Goal: Task Accomplishment & Management: Manage account settings

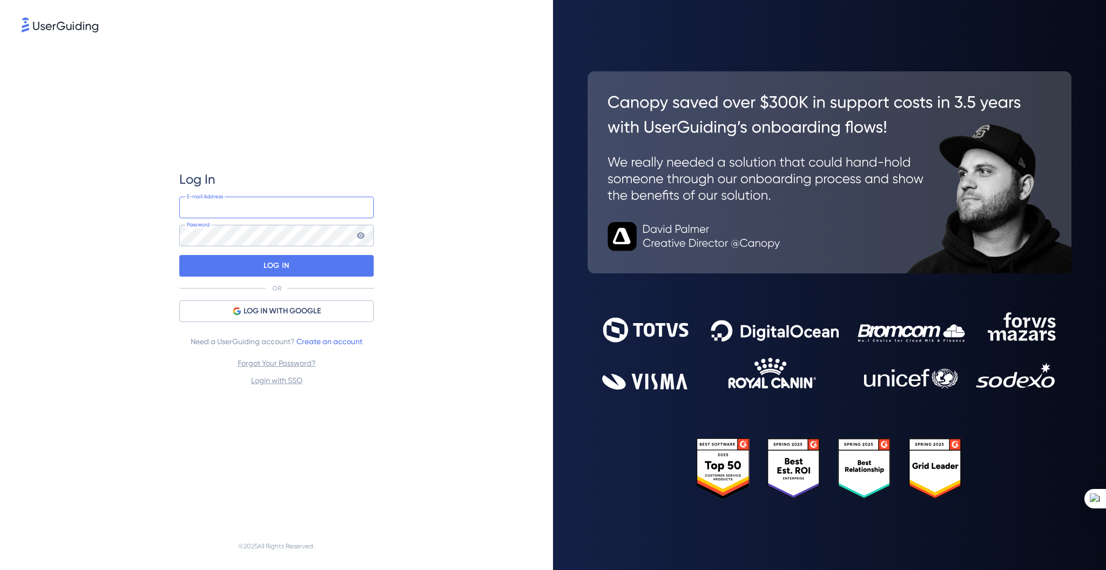
type input "[EMAIL_ADDRESS]"
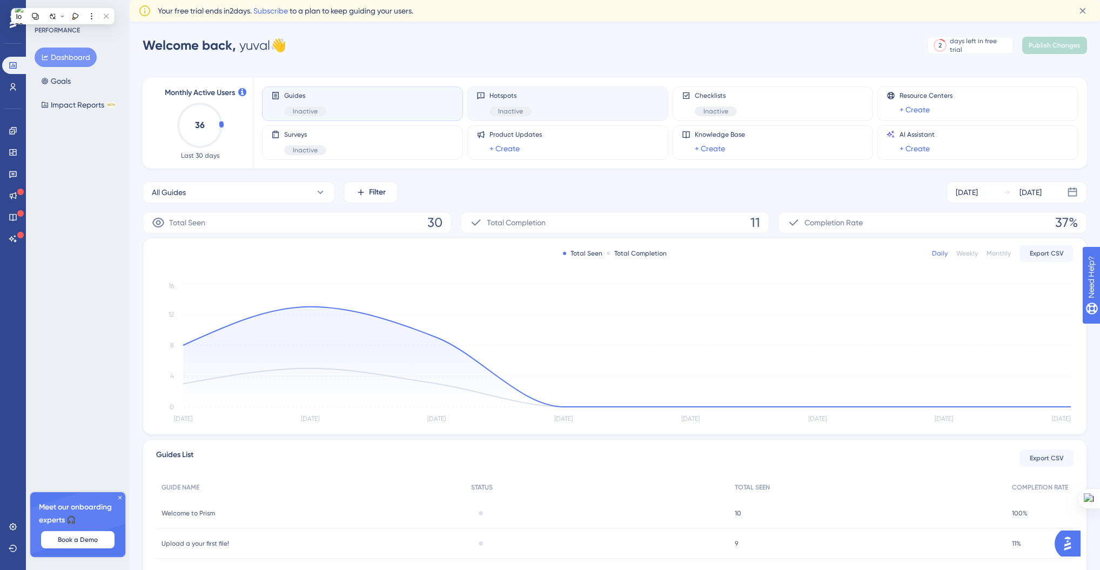
click at [476, 105] on div "Hotspots Inactive" at bounding box center [567, 103] width 183 height 25
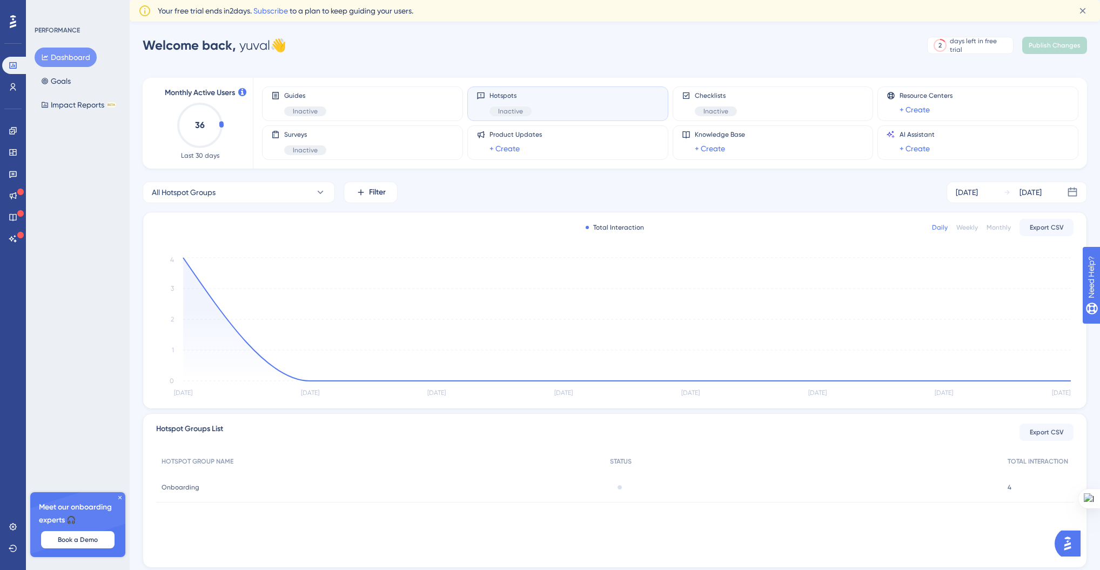
click at [478, 99] on icon at bounding box center [480, 95] width 9 height 9
click at [11, 152] on icon at bounding box center [13, 152] width 9 height 9
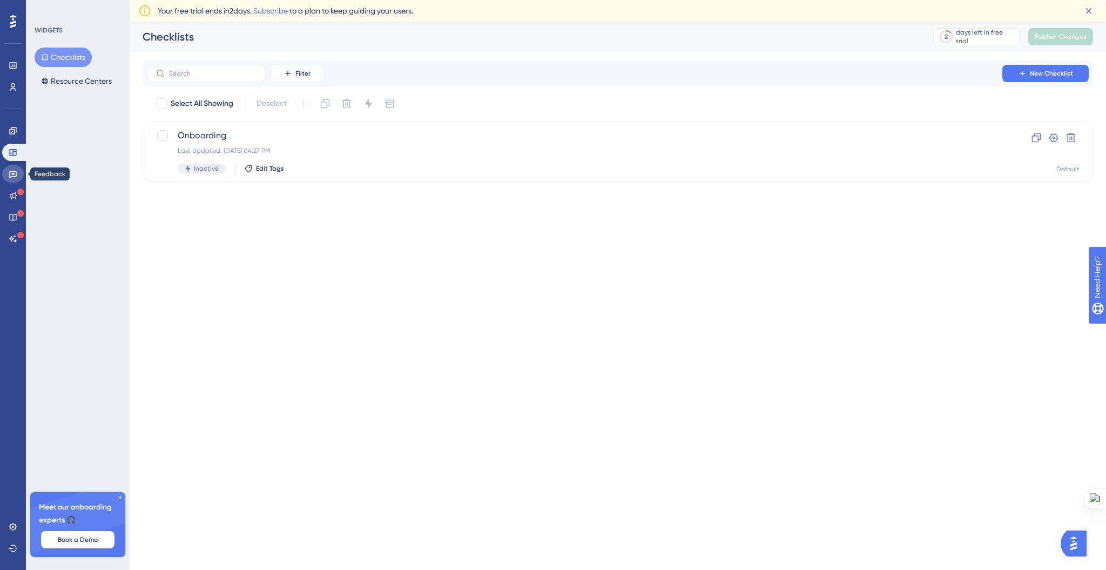
click at [12, 179] on link at bounding box center [13, 173] width 22 height 17
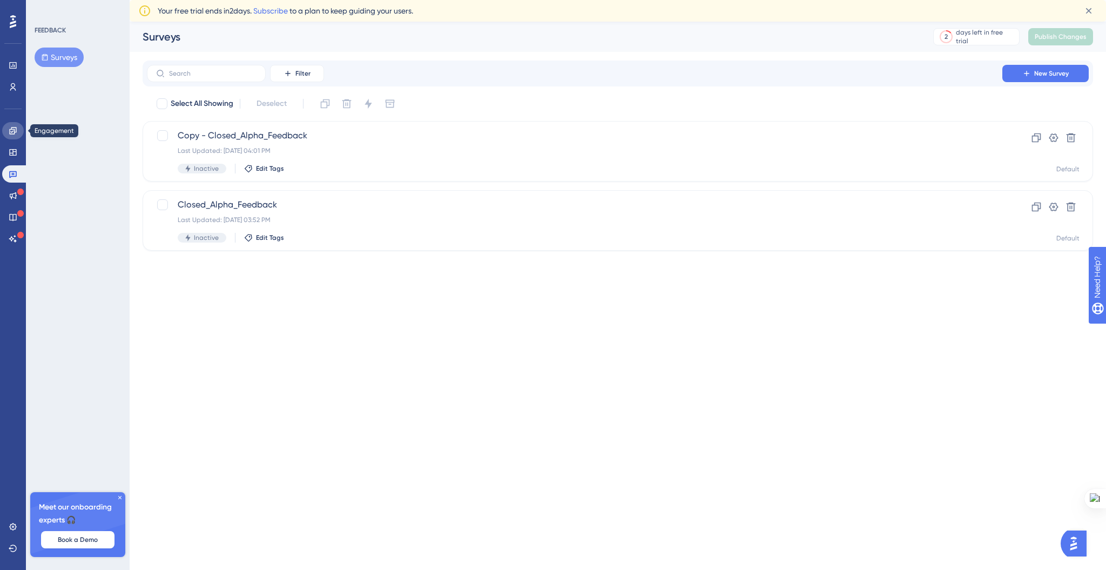
click at [14, 131] on icon at bounding box center [13, 130] width 9 height 9
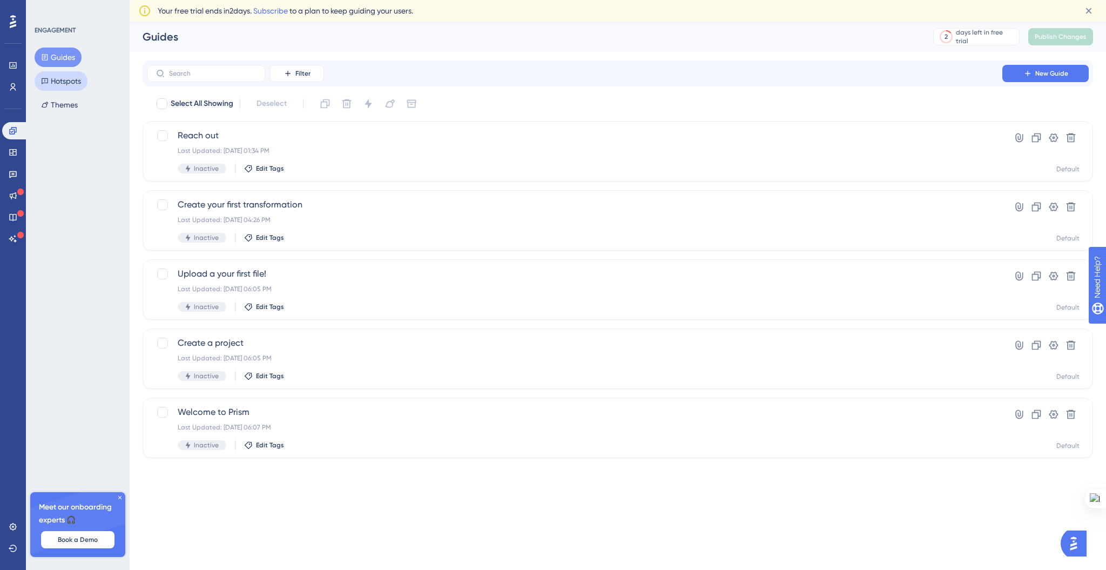
click at [56, 87] on button "Hotspots" at bounding box center [61, 80] width 53 height 19
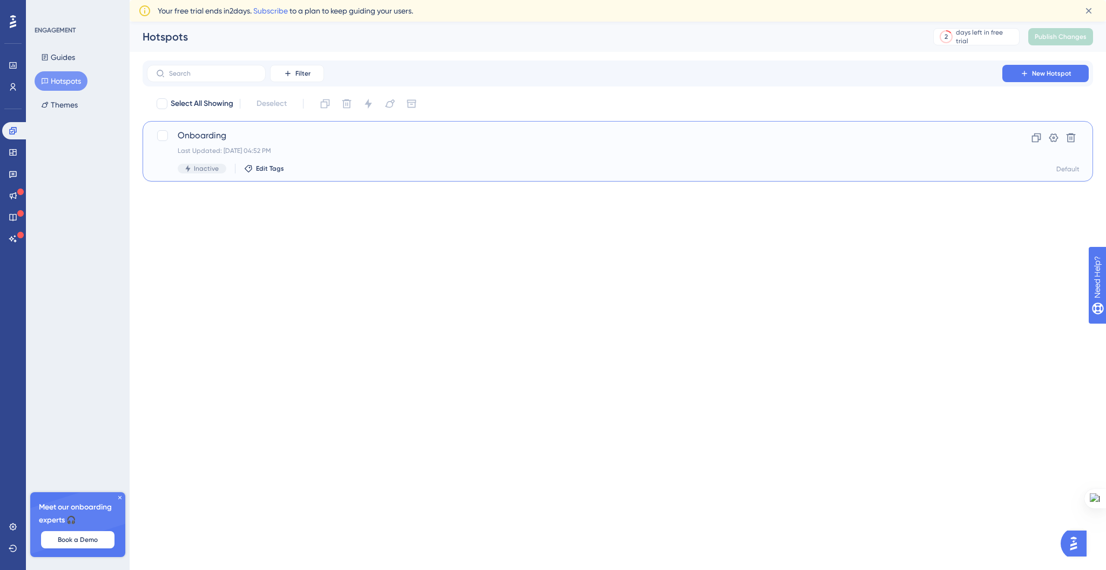
click at [261, 136] on span "Onboarding" at bounding box center [575, 135] width 794 height 13
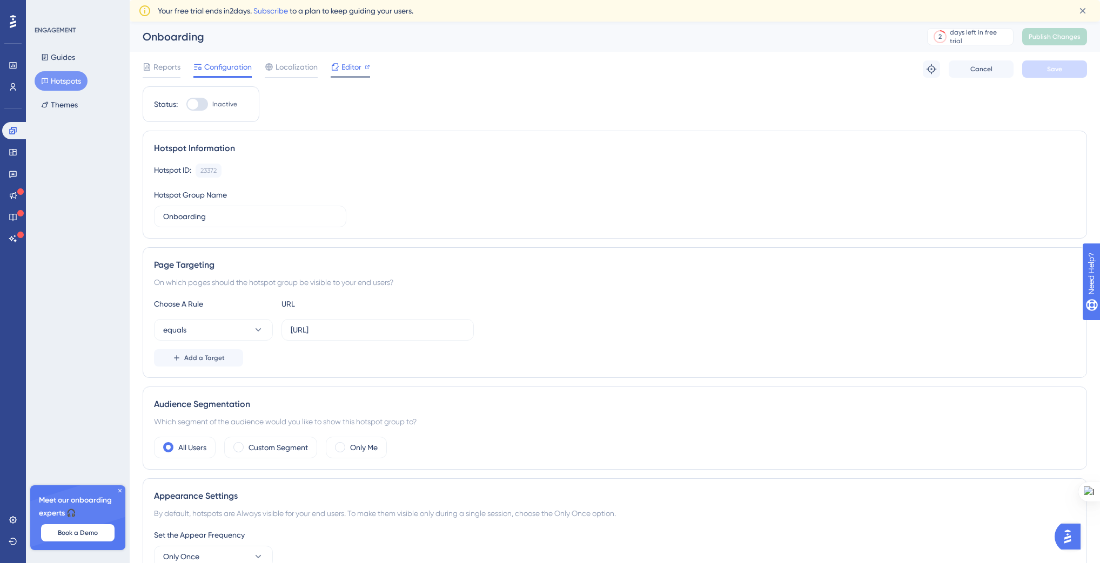
click at [341, 74] on div "Editor" at bounding box center [350, 68] width 39 height 17
click at [53, 84] on button "Hotspots" at bounding box center [61, 80] width 53 height 19
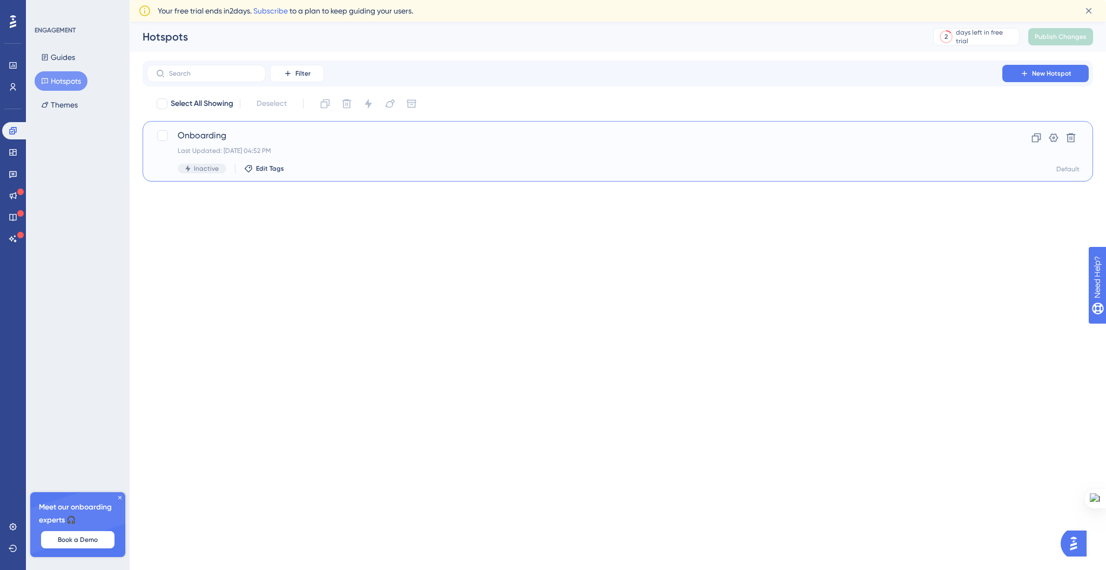
click at [232, 129] on span "Onboarding" at bounding box center [575, 135] width 794 height 13
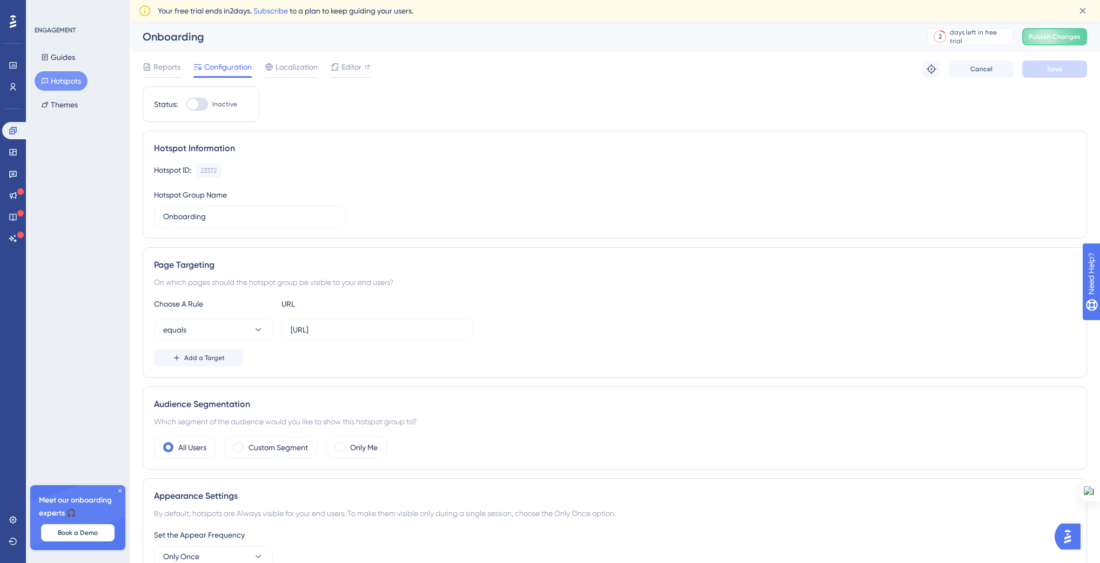
click at [205, 104] on div at bounding box center [197, 104] width 22 height 13
click at [186, 104] on input "Inactive" at bounding box center [186, 104] width 1 height 1
checkbox input "true"
click at [1087, 40] on button "Publish Changes" at bounding box center [1054, 36] width 65 height 17
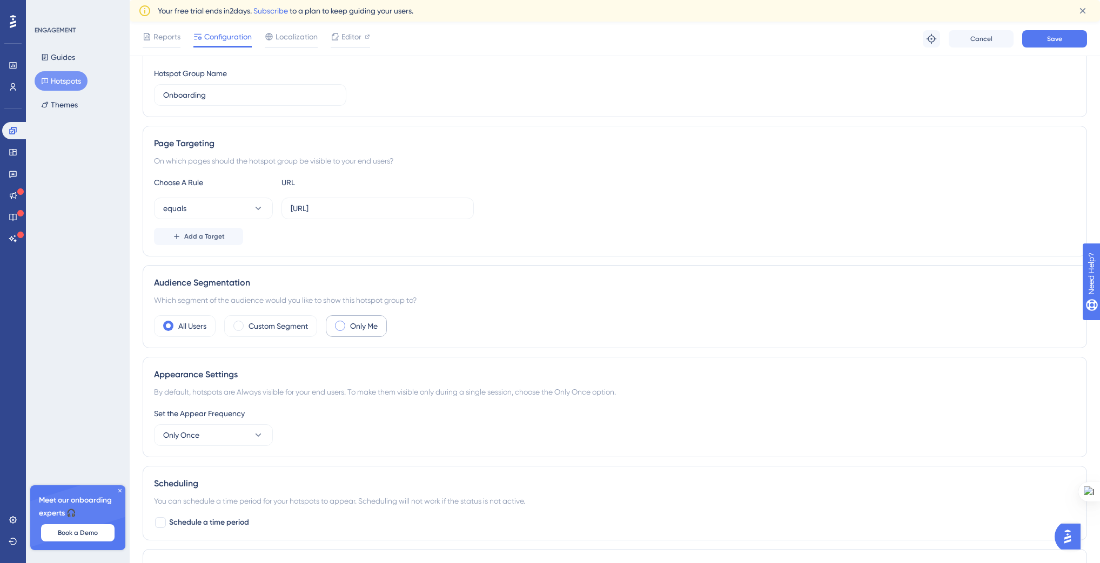
scroll to position [197, 0]
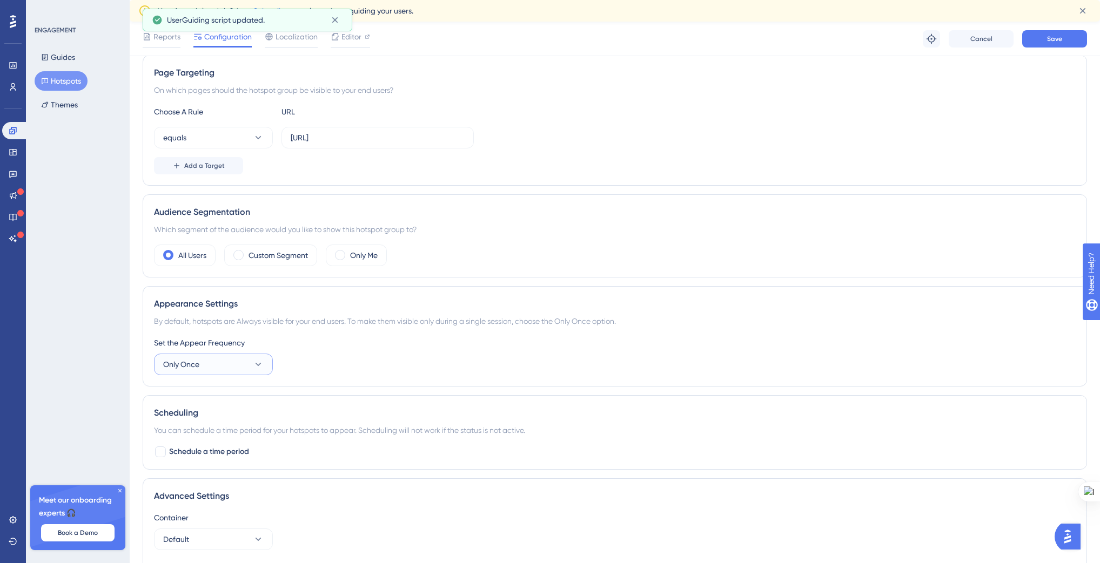
click at [206, 362] on button "Only Once" at bounding box center [213, 365] width 119 height 22
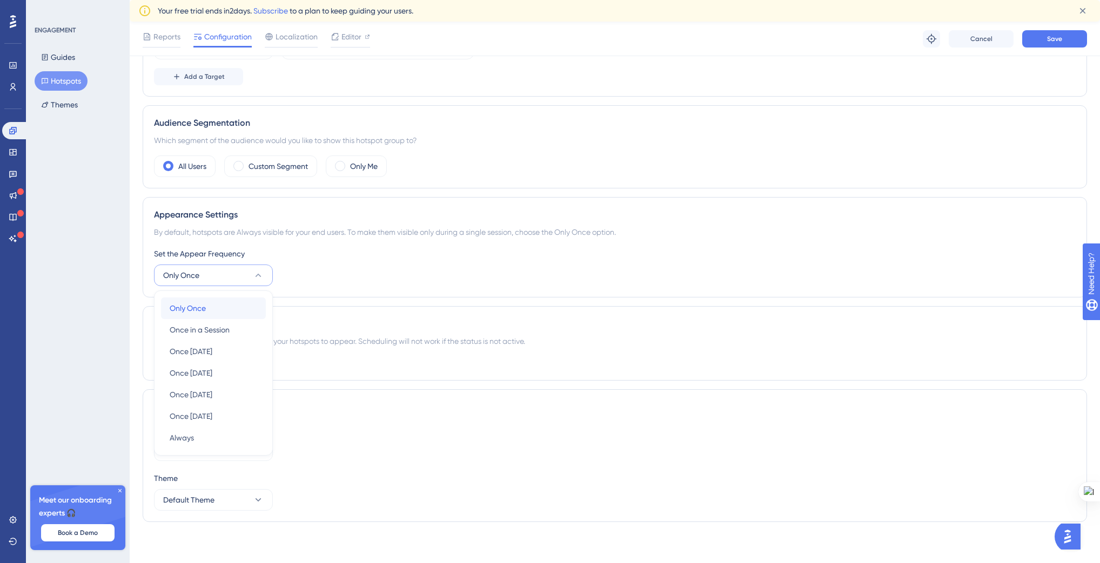
click at [213, 310] on div "Only Once Only Once" at bounding box center [213, 309] width 87 height 22
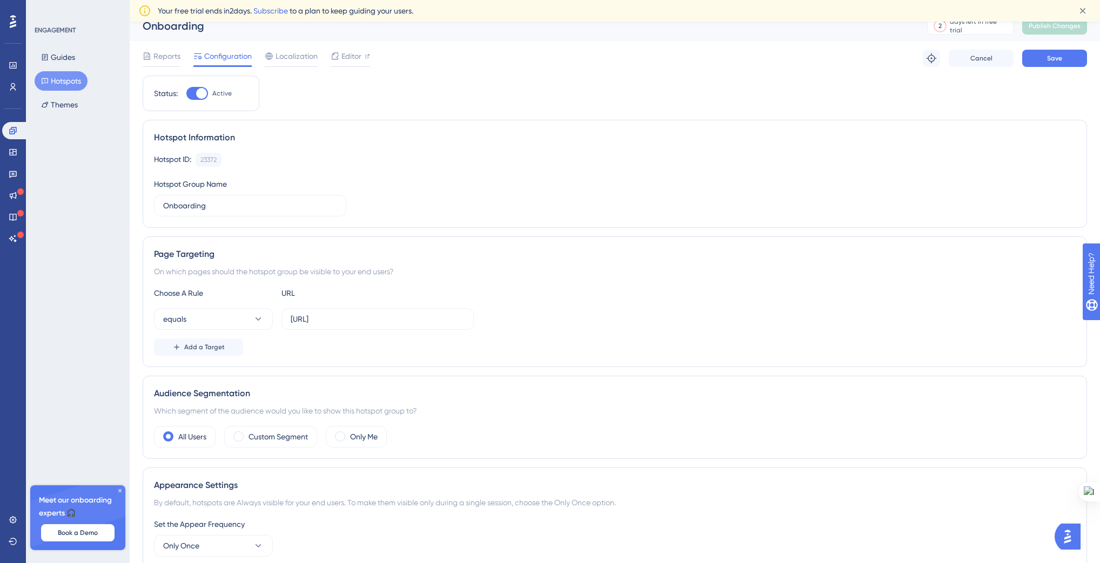
scroll to position [0, 0]
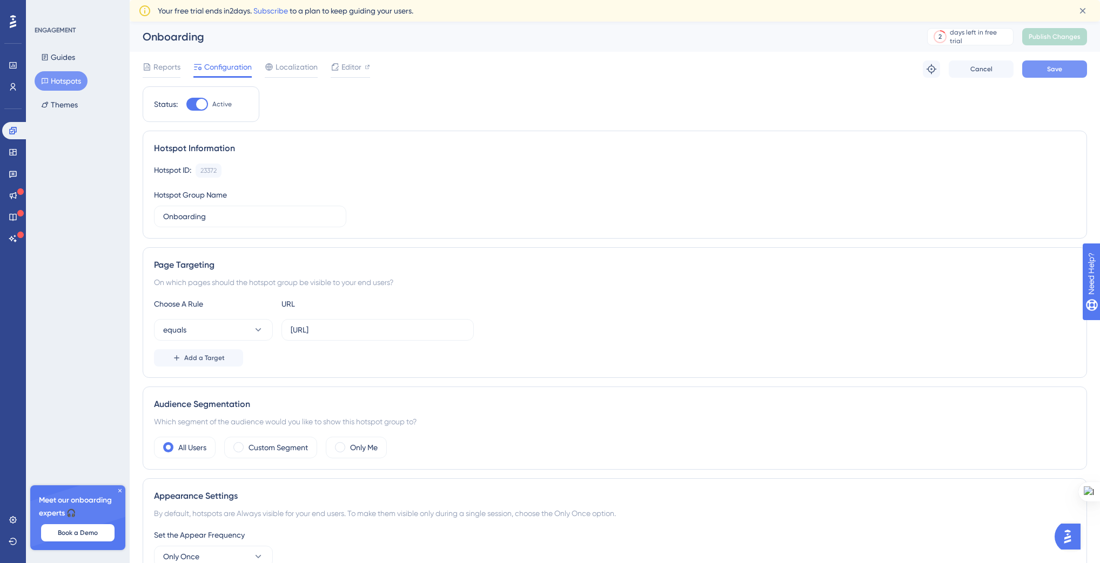
click at [1065, 64] on button "Save" at bounding box center [1054, 68] width 65 height 17
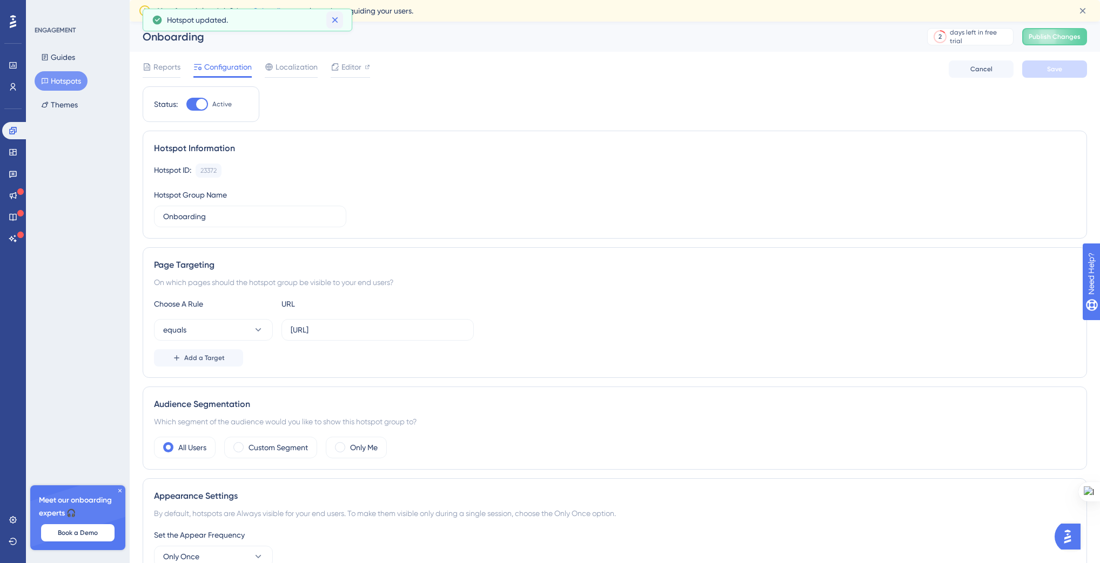
click at [342, 22] on button at bounding box center [334, 19] width 17 height 17
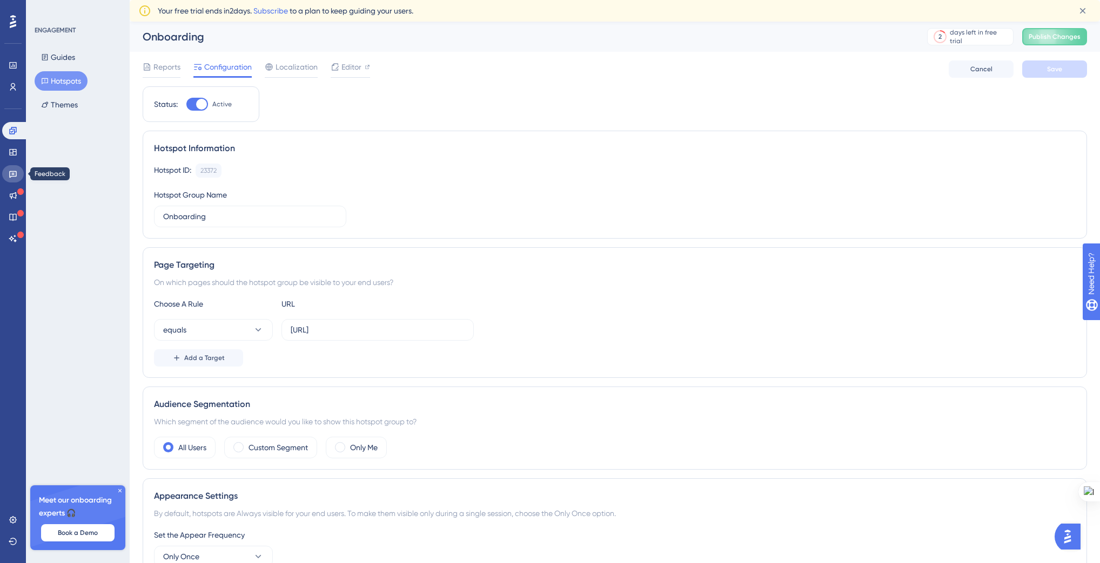
click at [14, 171] on icon at bounding box center [13, 174] width 9 height 9
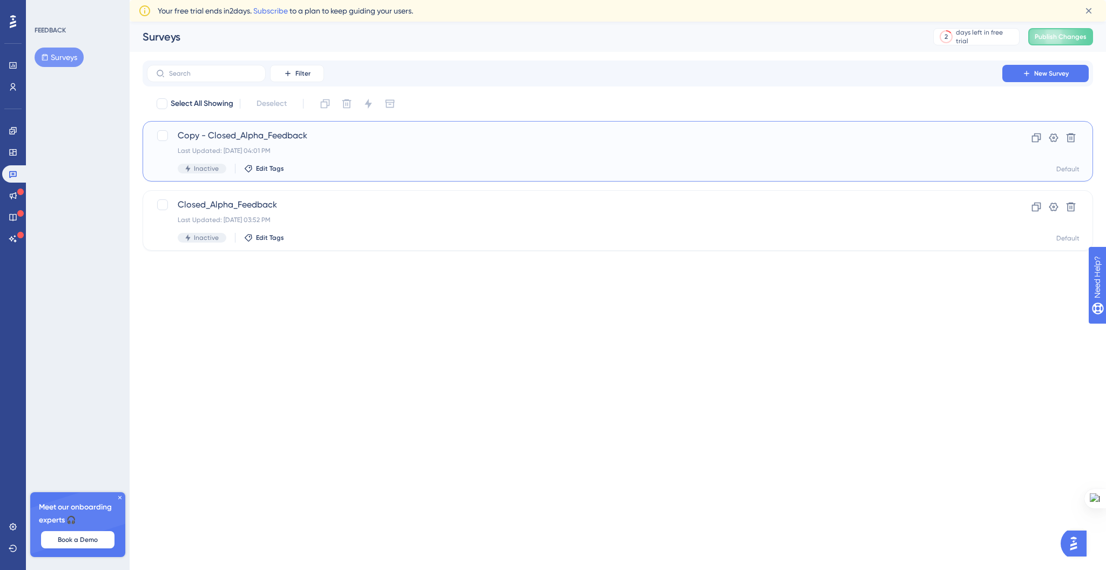
click at [286, 139] on span "Copy - Closed_Alpha_Feedback" at bounding box center [575, 135] width 794 height 13
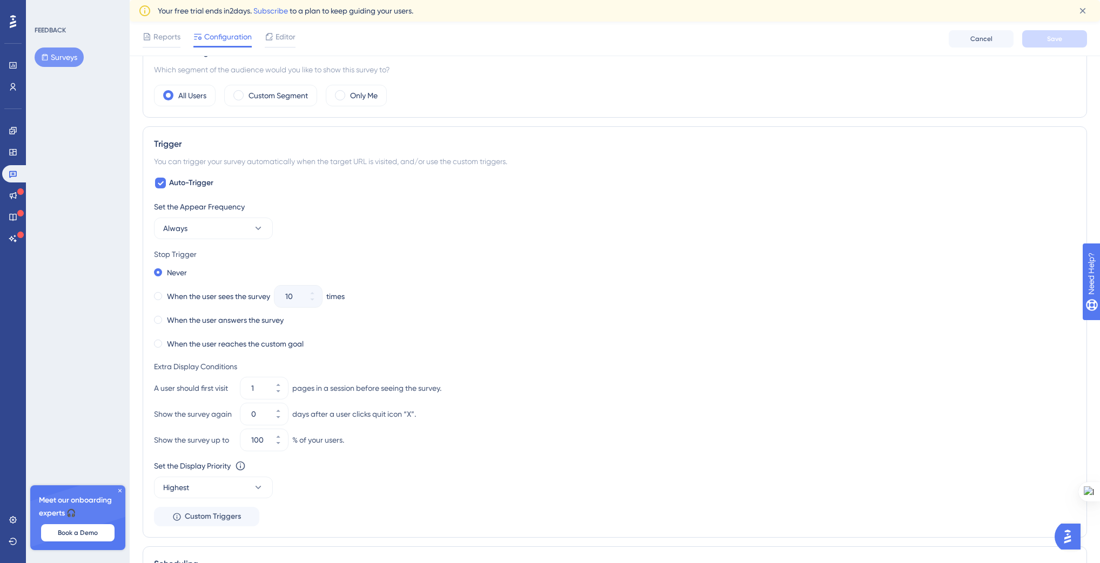
scroll to position [366, 0]
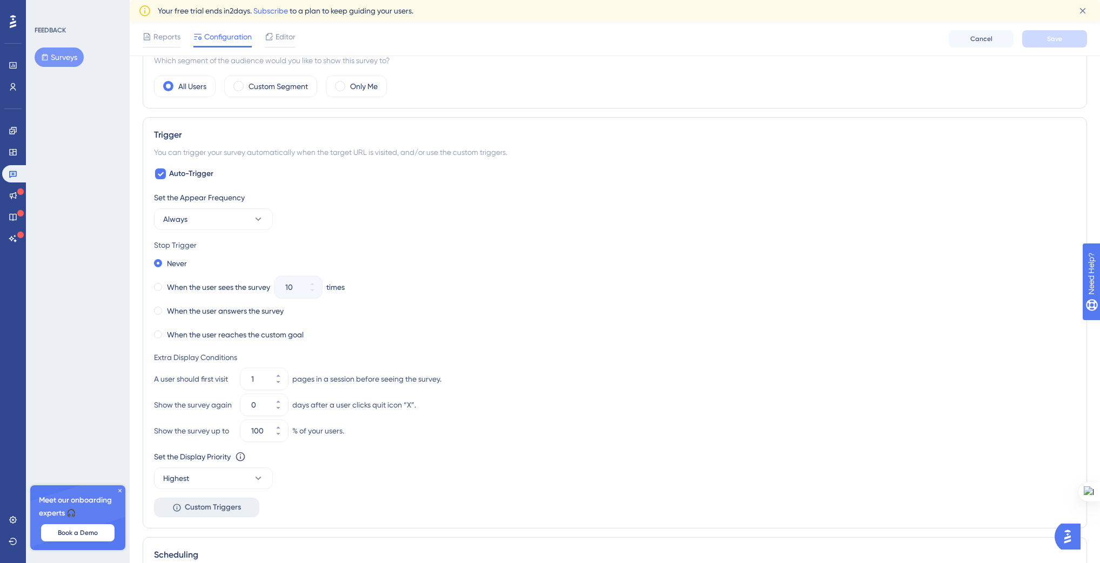
click at [204, 504] on span "Custom Triggers" at bounding box center [213, 507] width 56 height 13
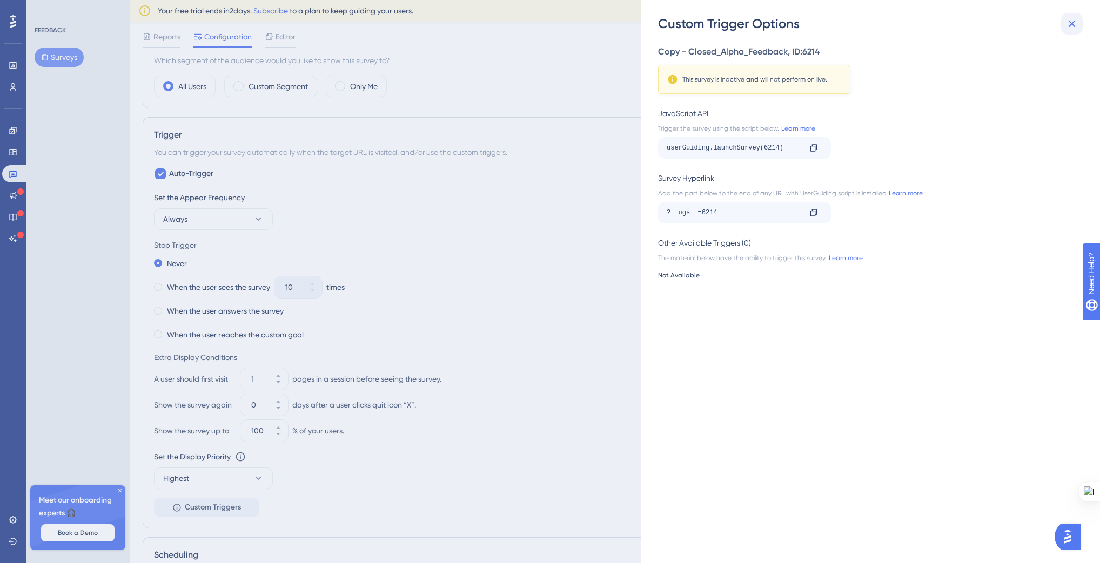
click at [1076, 21] on icon at bounding box center [1071, 23] width 13 height 13
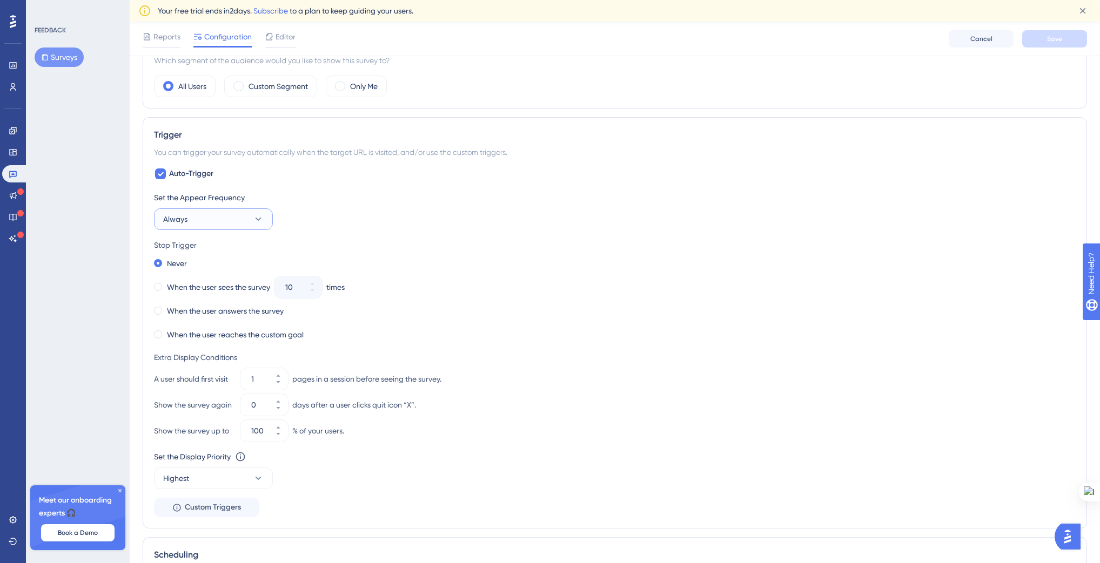
click at [208, 212] on button "Always" at bounding box center [213, 219] width 119 height 22
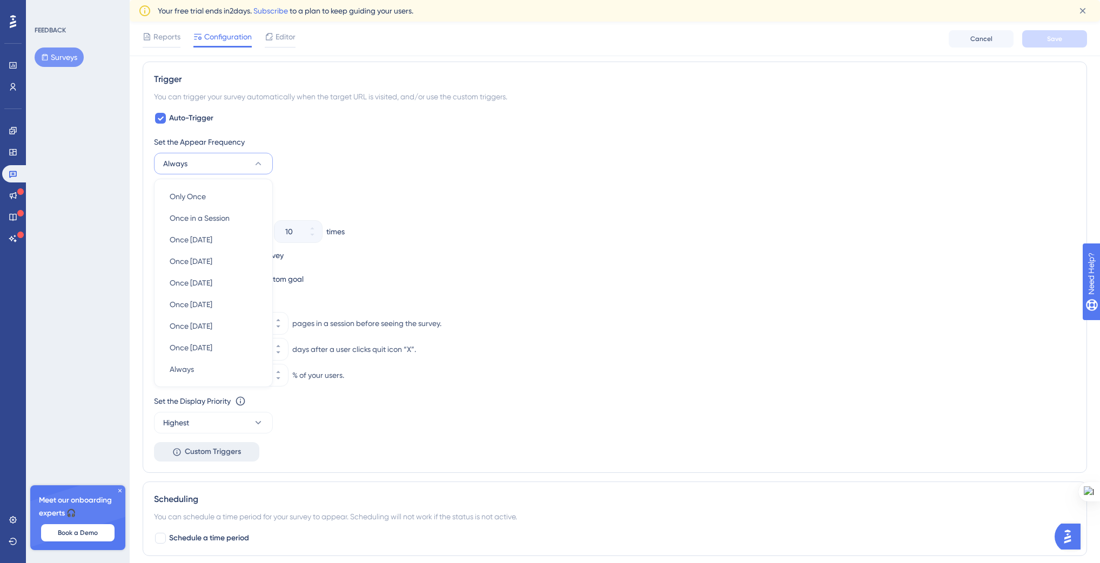
click at [181, 455] on button "Custom Triggers" at bounding box center [206, 451] width 105 height 19
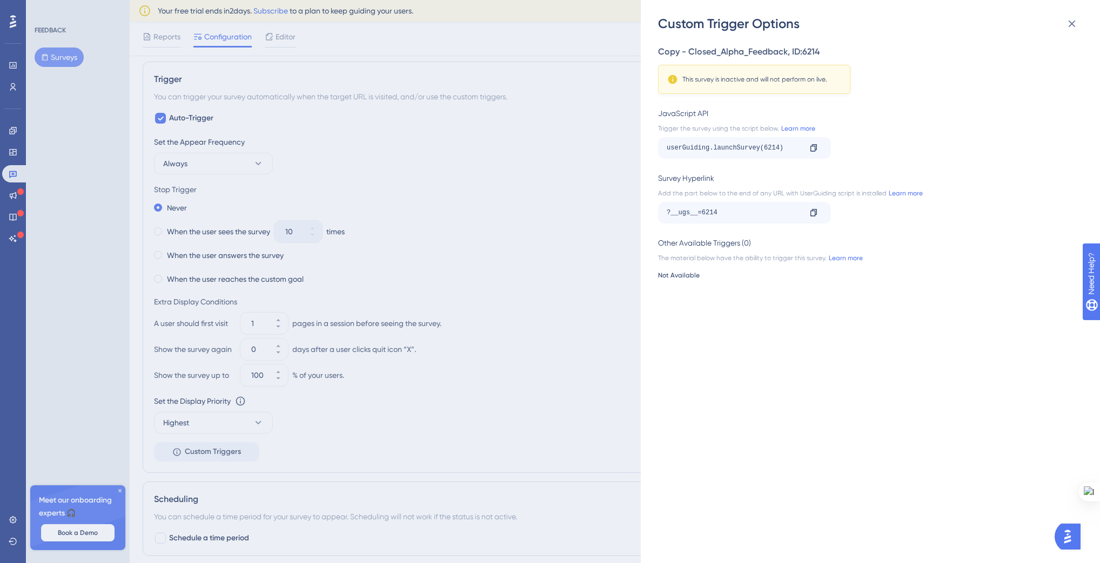
click at [481, 212] on div "Custom Trigger Options Copy - Closed_Alpha_Feedback , ID: 6214 This survey is i…" at bounding box center [550, 281] width 1100 height 563
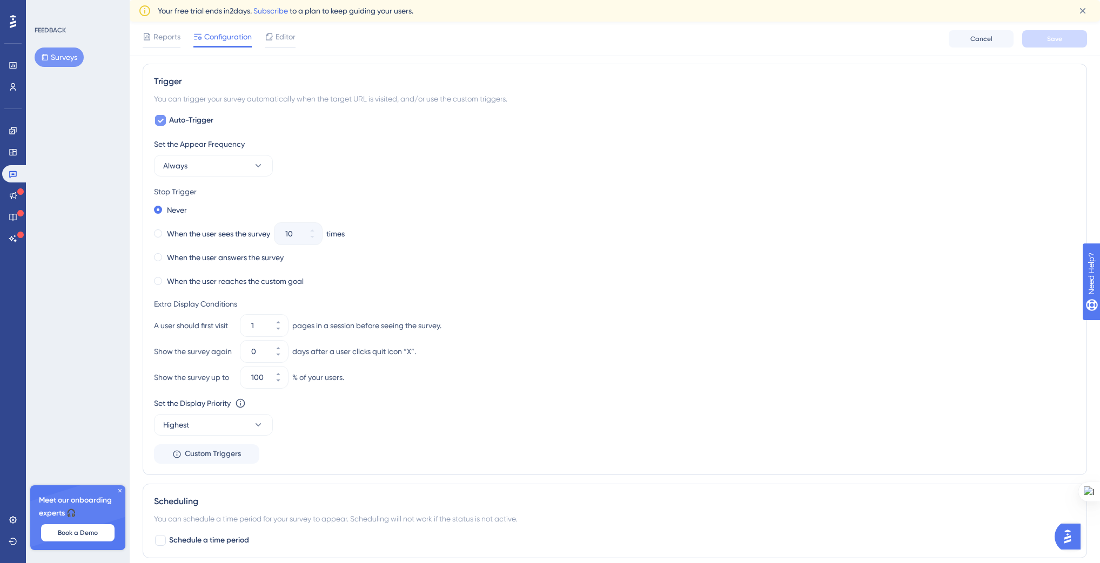
click at [165, 120] on div at bounding box center [160, 120] width 11 height 11
checkbox input "false"
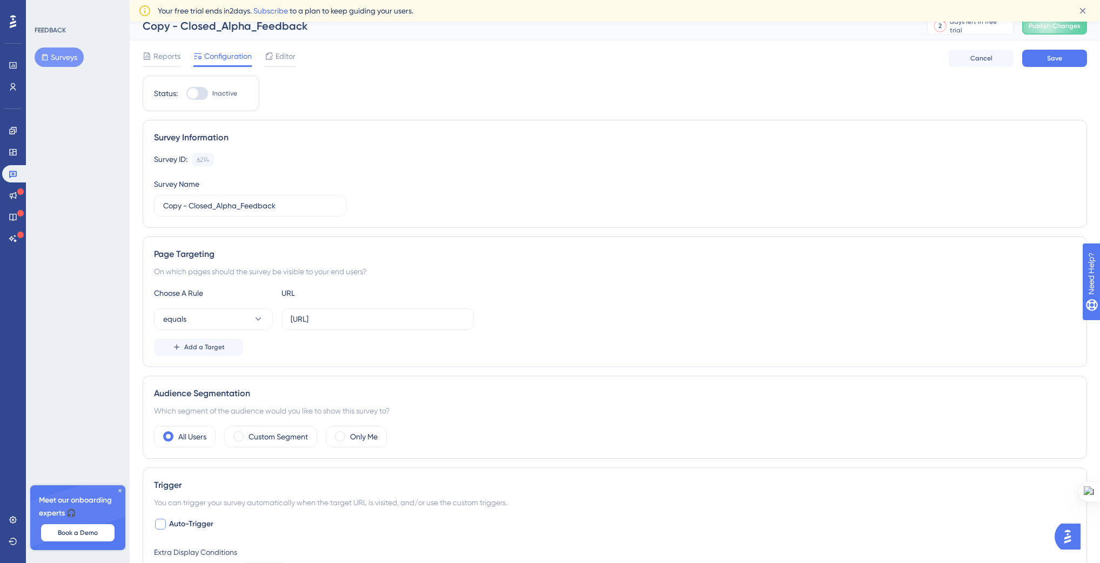
scroll to position [0, 0]
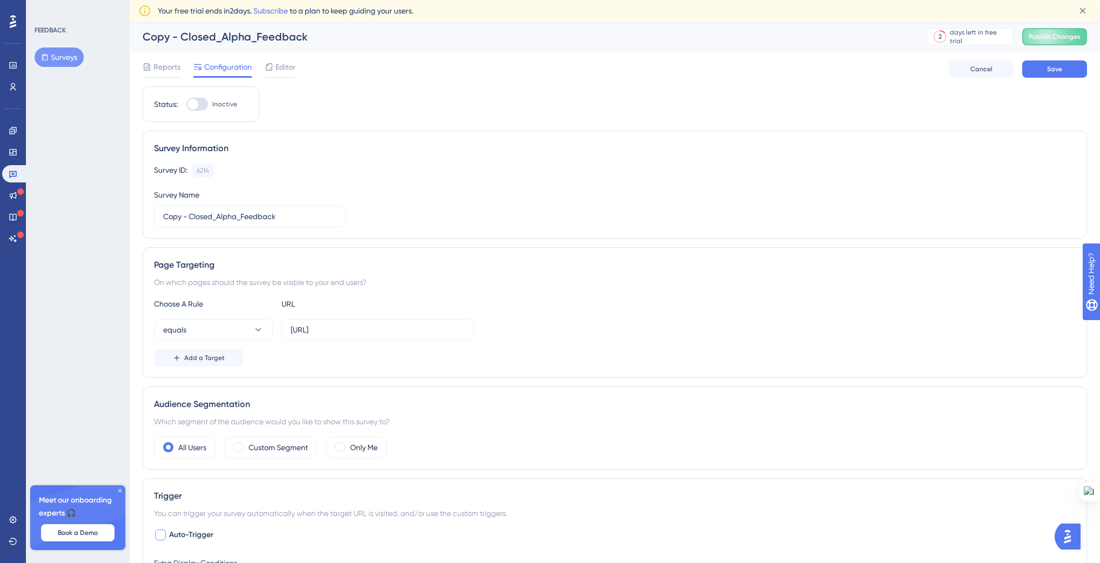
click at [205, 104] on div at bounding box center [197, 104] width 22 height 13
click at [186, 104] on input "Inactive" at bounding box center [186, 104] width 1 height 1
checkbox input "true"
click at [1057, 74] on button "Save" at bounding box center [1054, 68] width 65 height 17
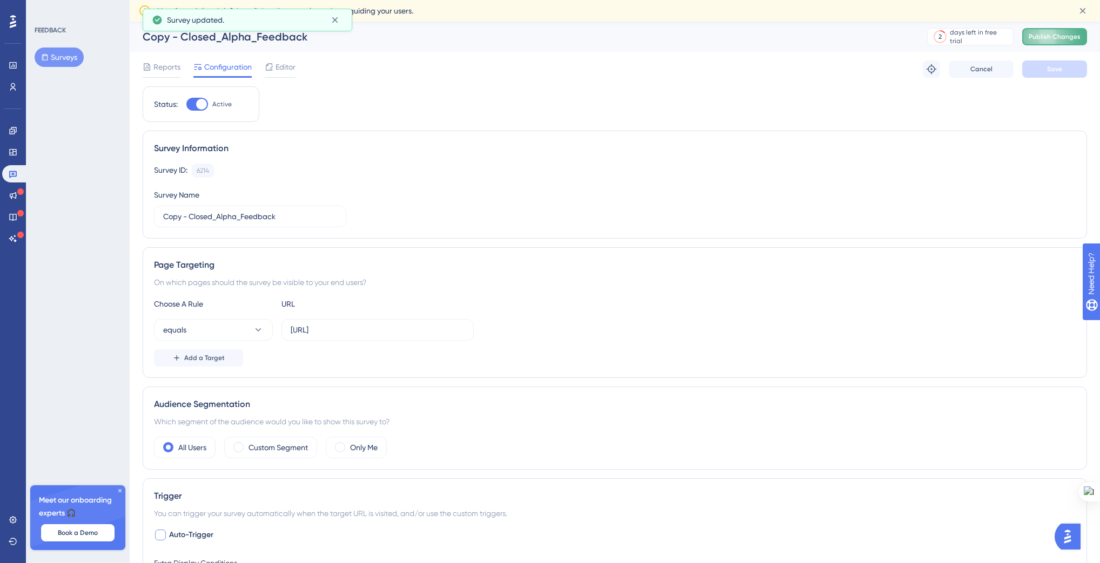
click at [1056, 41] on span "Publish Changes" at bounding box center [1054, 36] width 52 height 9
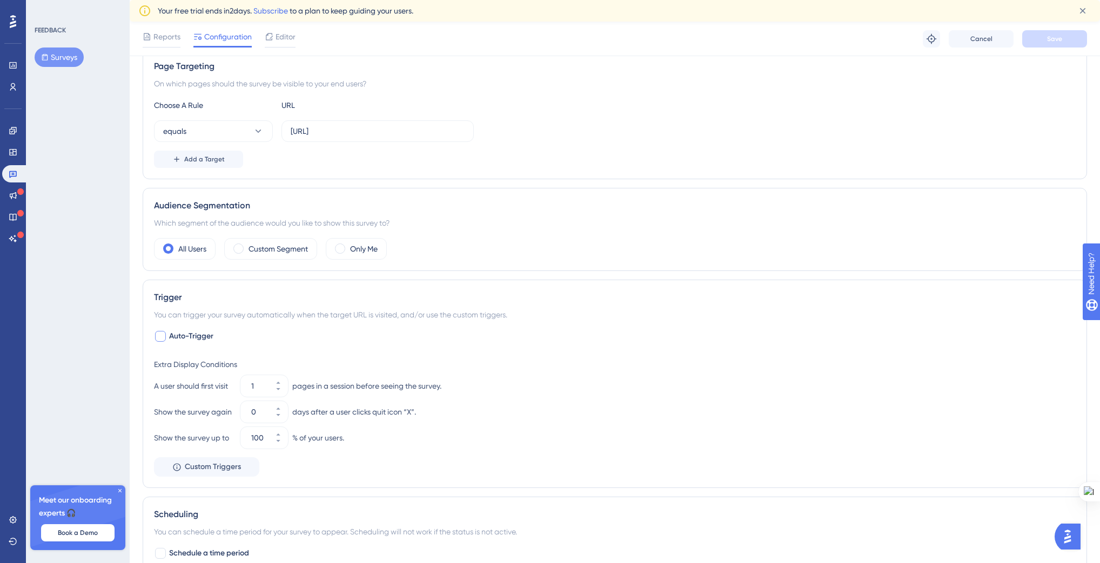
scroll to position [324, 0]
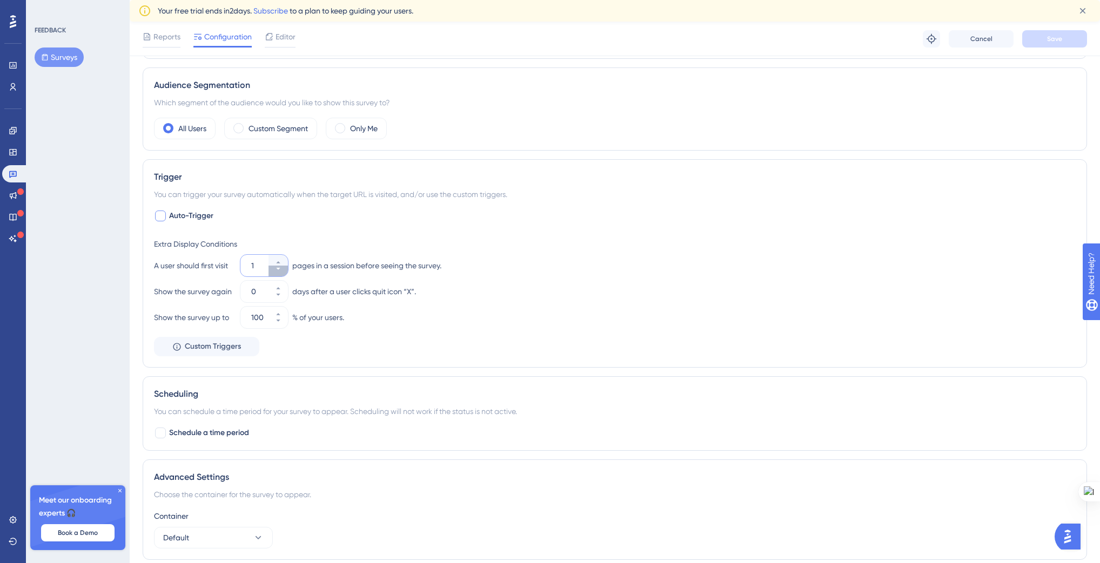
click at [275, 269] on icon at bounding box center [278, 269] width 6 height 6
type input "1"
click at [189, 337] on button "Custom Triggers" at bounding box center [206, 346] width 105 height 19
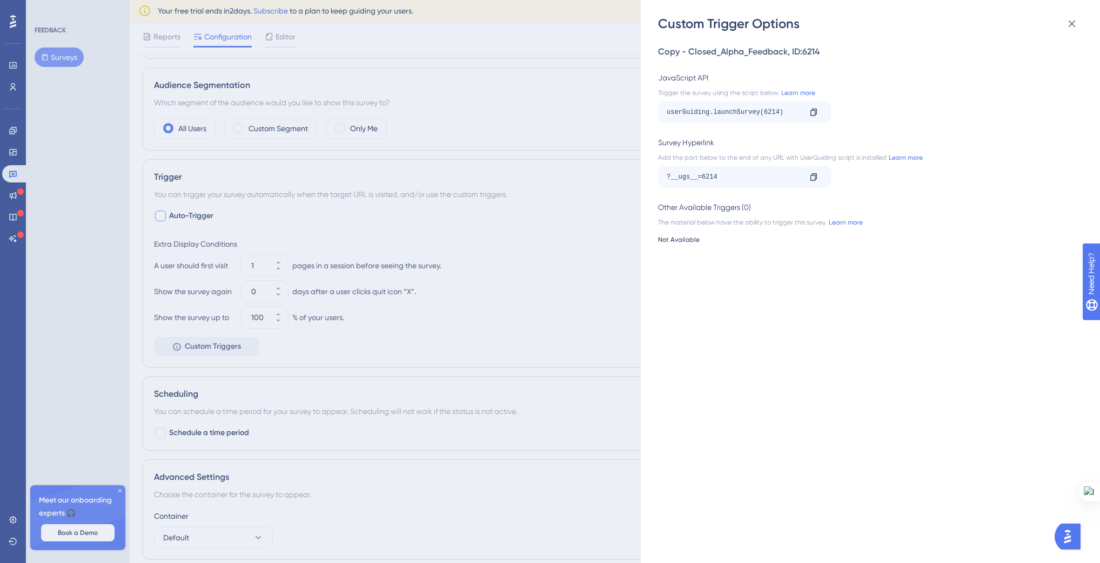
click at [486, 266] on div "Custom Trigger Options Copy - Closed_Alpha_Feedback , ID: 6214 JavaScript API T…" at bounding box center [550, 281] width 1100 height 563
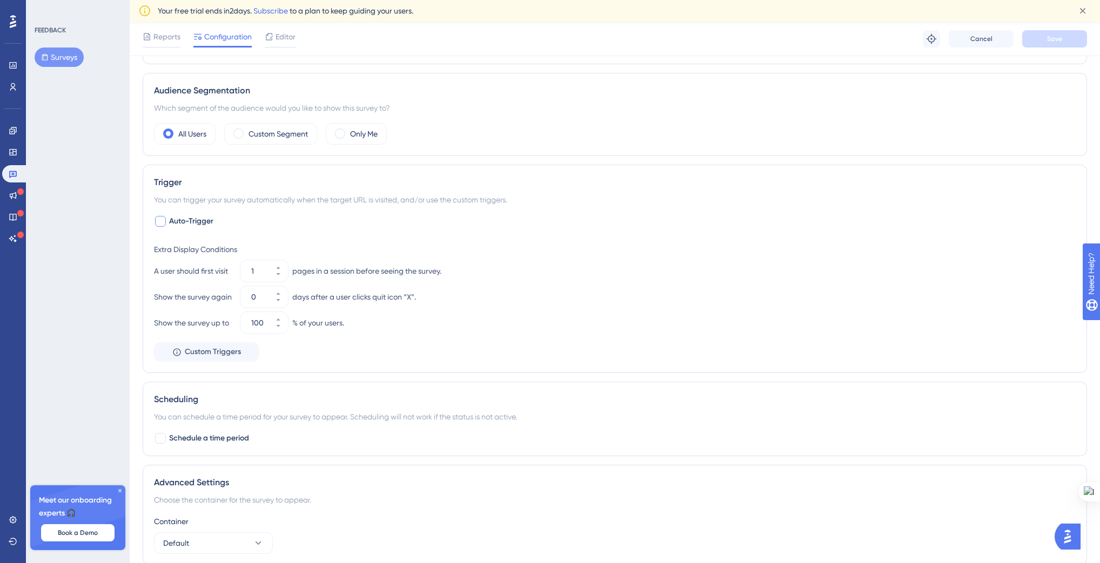
scroll to position [0, 0]
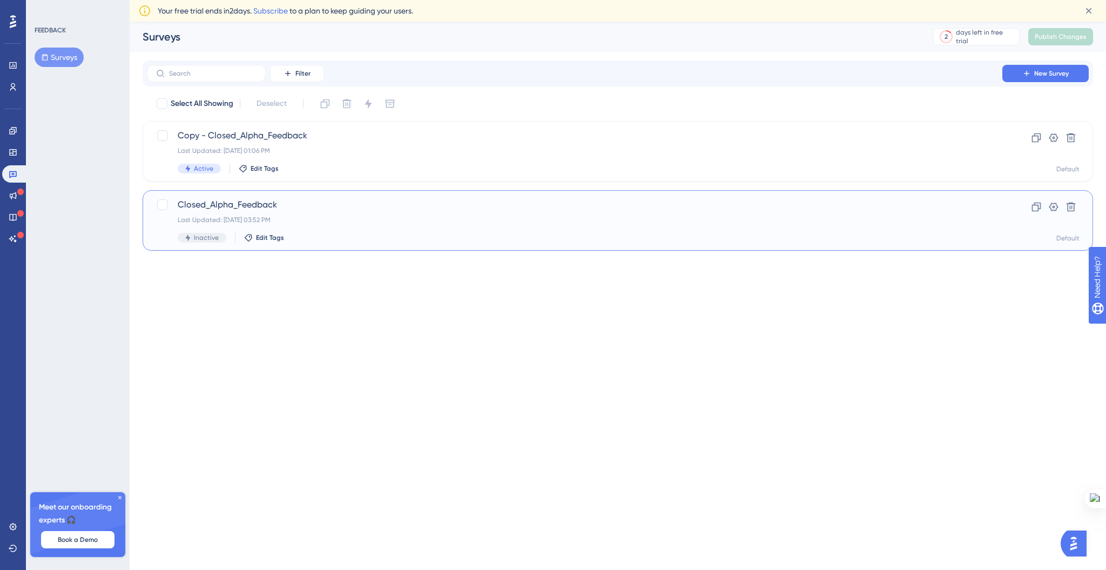
click at [259, 207] on span "Closed_Alpha_Feedback" at bounding box center [575, 204] width 794 height 13
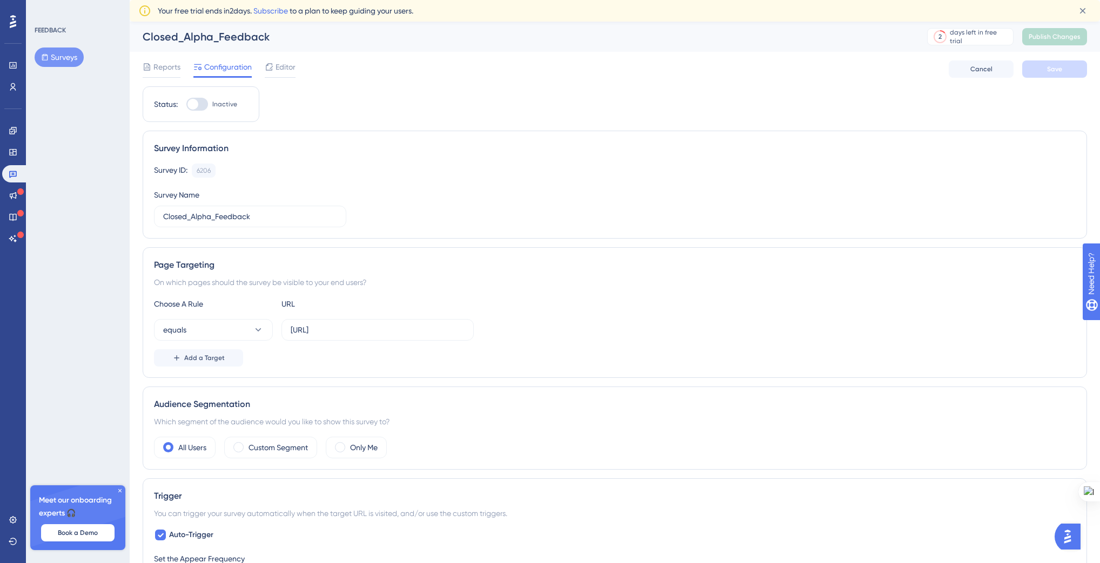
click at [202, 106] on div at bounding box center [197, 104] width 22 height 13
click at [186, 105] on input "Inactive" at bounding box center [186, 104] width 1 height 1
checkbox input "true"
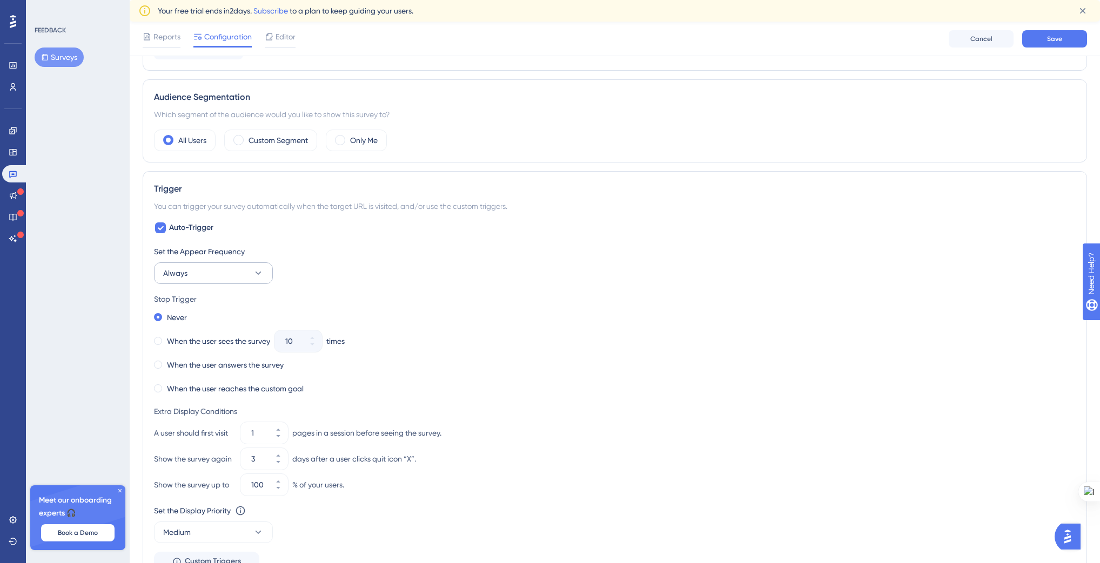
scroll to position [531, 0]
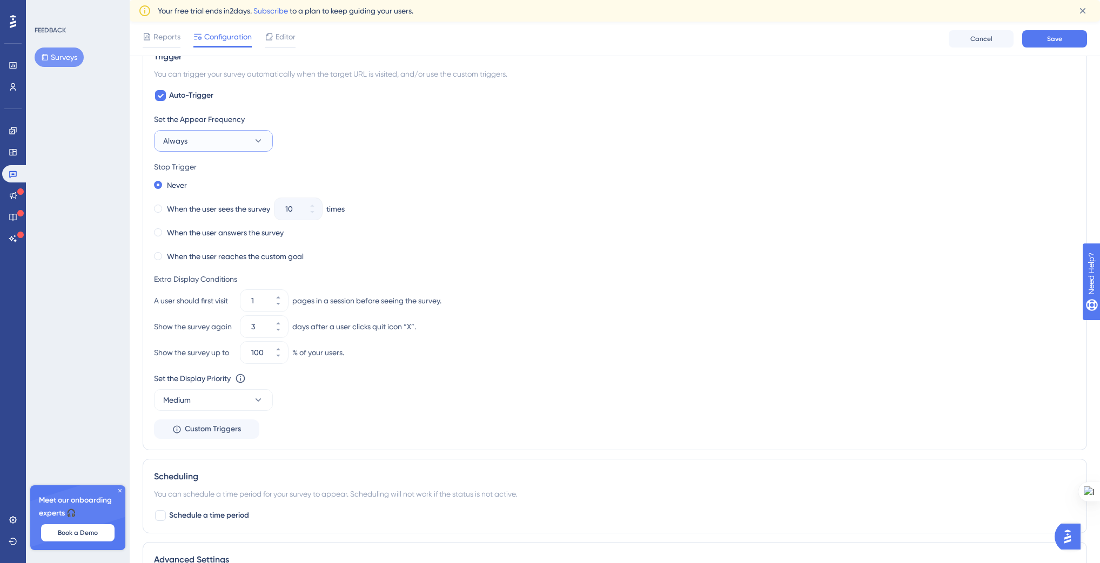
click at [195, 147] on button "Always" at bounding box center [213, 141] width 119 height 22
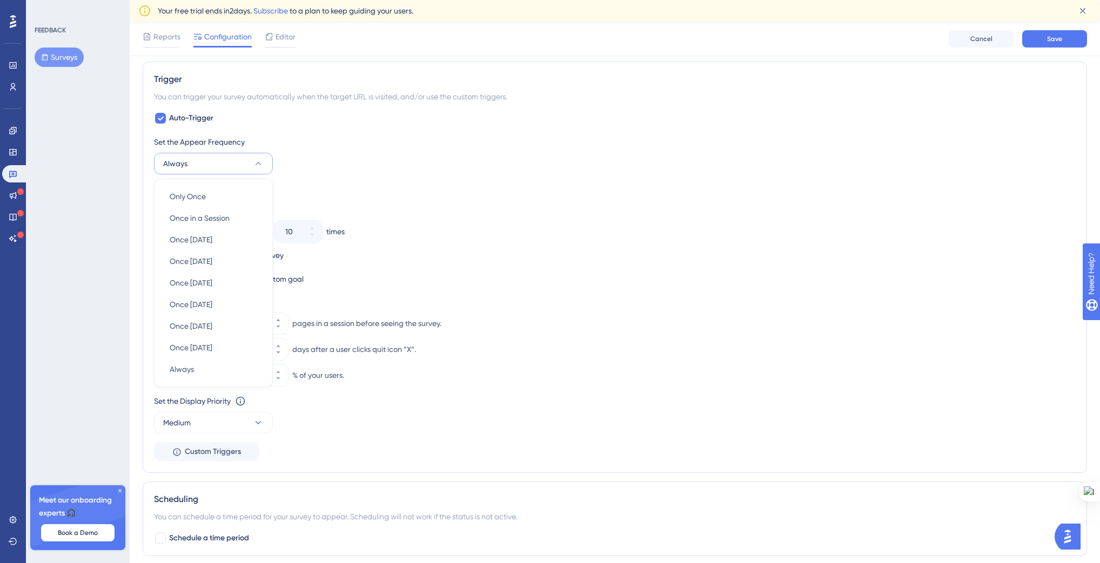
click at [172, 127] on div "Auto-Trigger Set the Appear Frequency Always Only Once Only Once Once in a Sess…" at bounding box center [614, 287] width 921 height 350
click at [164, 113] on div at bounding box center [160, 118] width 11 height 11
checkbox input "false"
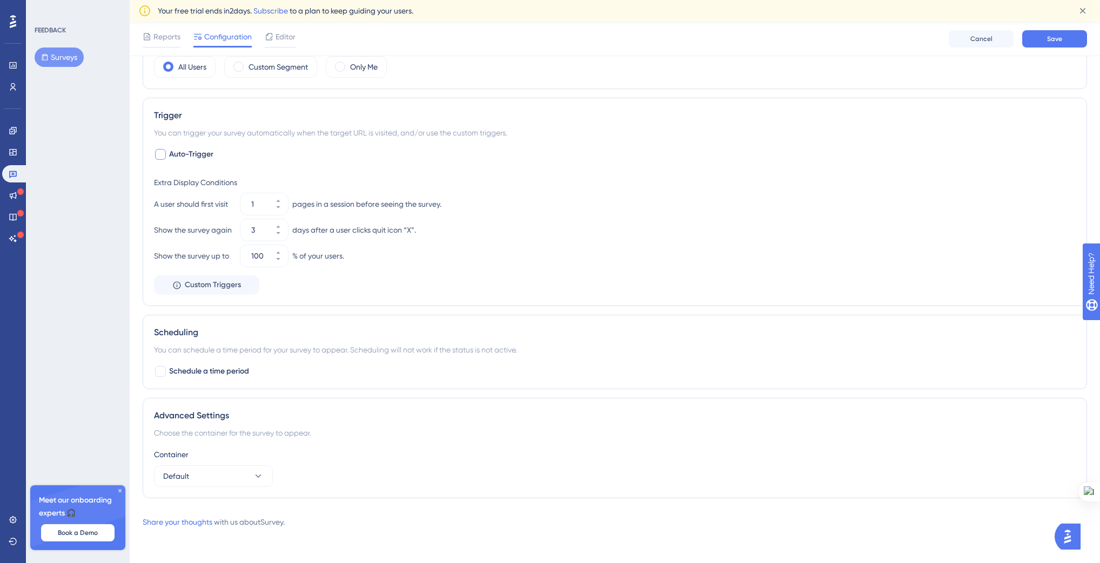
scroll to position [383, 0]
click at [278, 234] on icon at bounding box center [278, 235] width 4 height 2
type input "0"
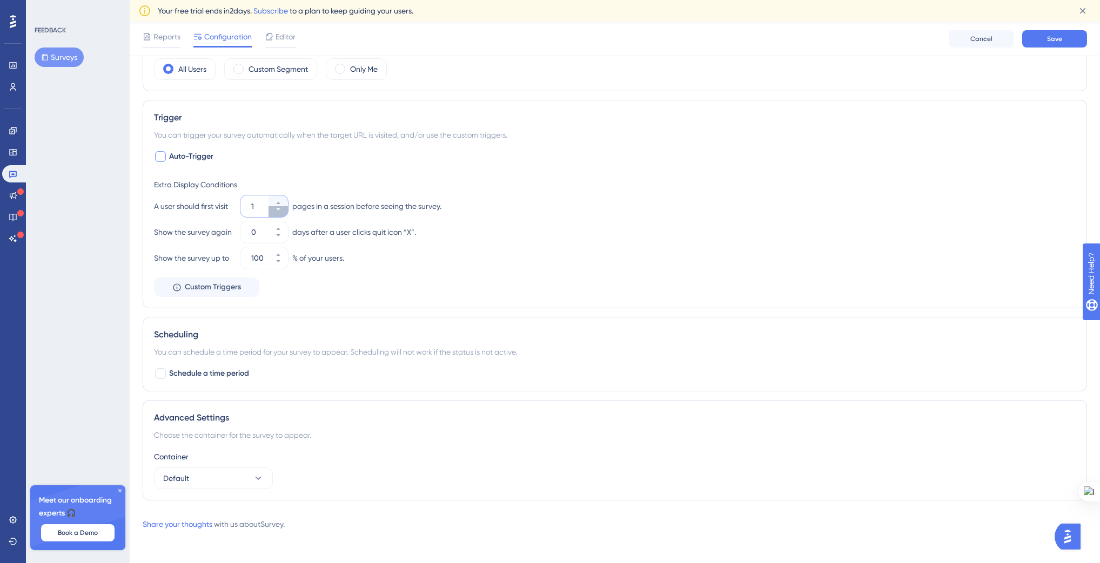
click at [274, 212] on button "1" at bounding box center [277, 211] width 19 height 11
type input "1"
click at [1049, 46] on button "Save" at bounding box center [1054, 38] width 65 height 17
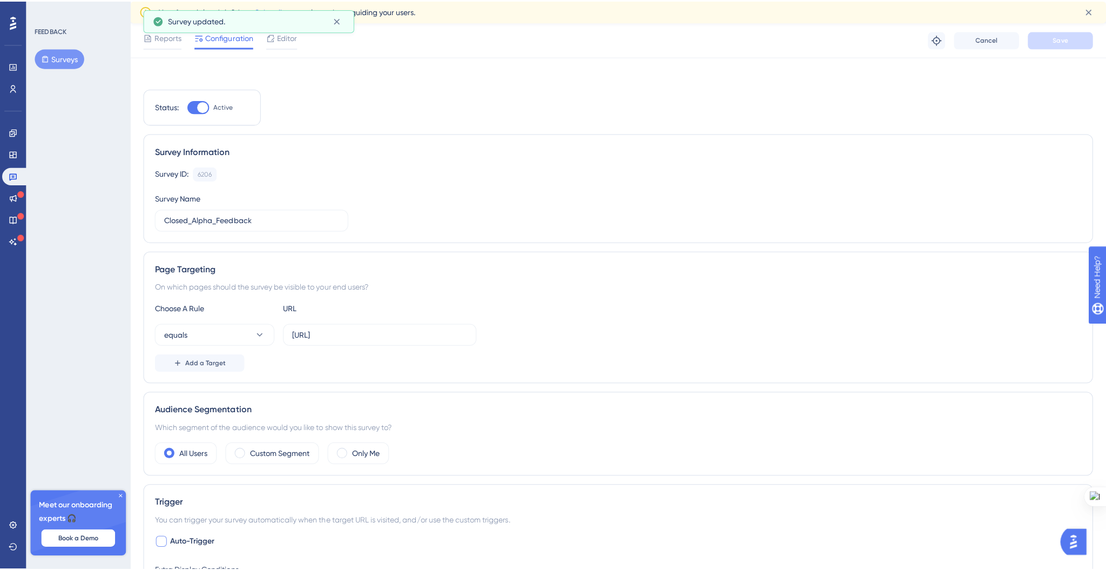
scroll to position [0, 0]
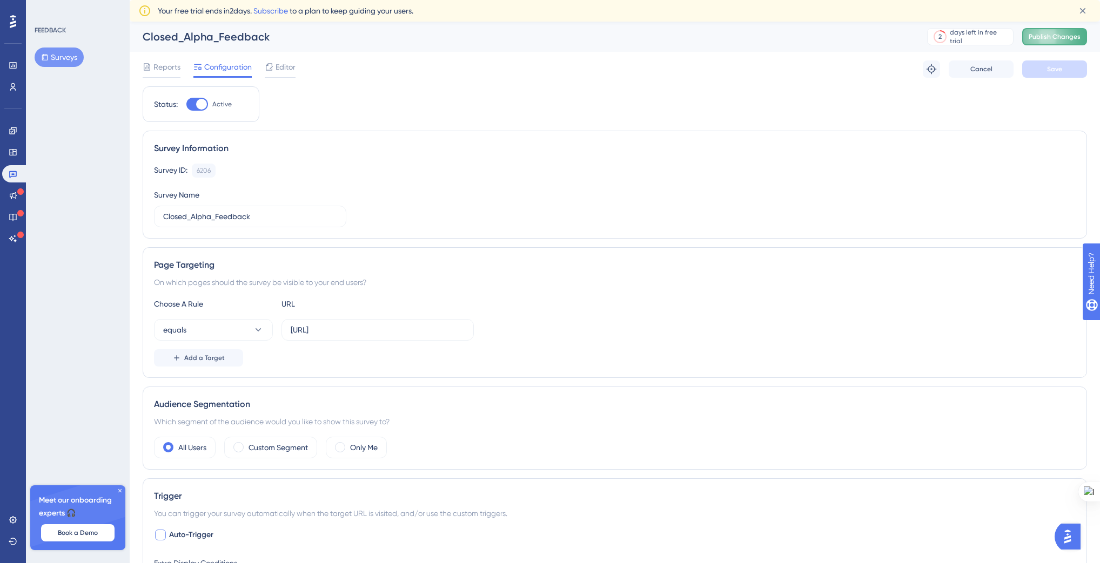
click at [1087, 17] on button at bounding box center [1082, 10] width 17 height 17
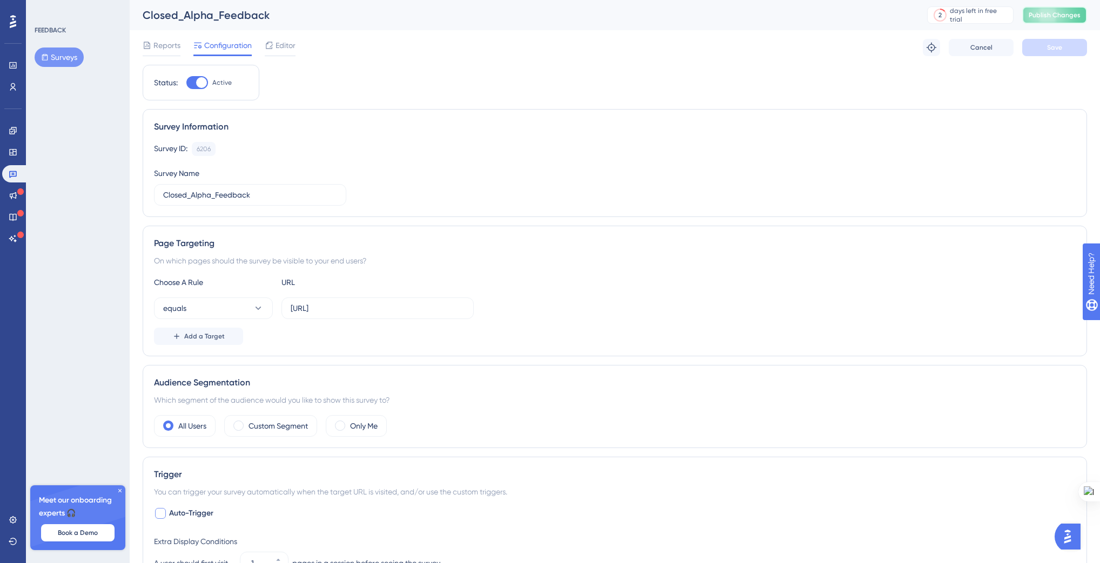
click at [1080, 15] on span "Publish Changes" at bounding box center [1054, 15] width 52 height 9
click at [297, 50] on div "Reports Configuration Editor Troubleshoot Cancel Save" at bounding box center [615, 47] width 944 height 35
click at [288, 46] on span "Editor" at bounding box center [285, 45] width 20 height 13
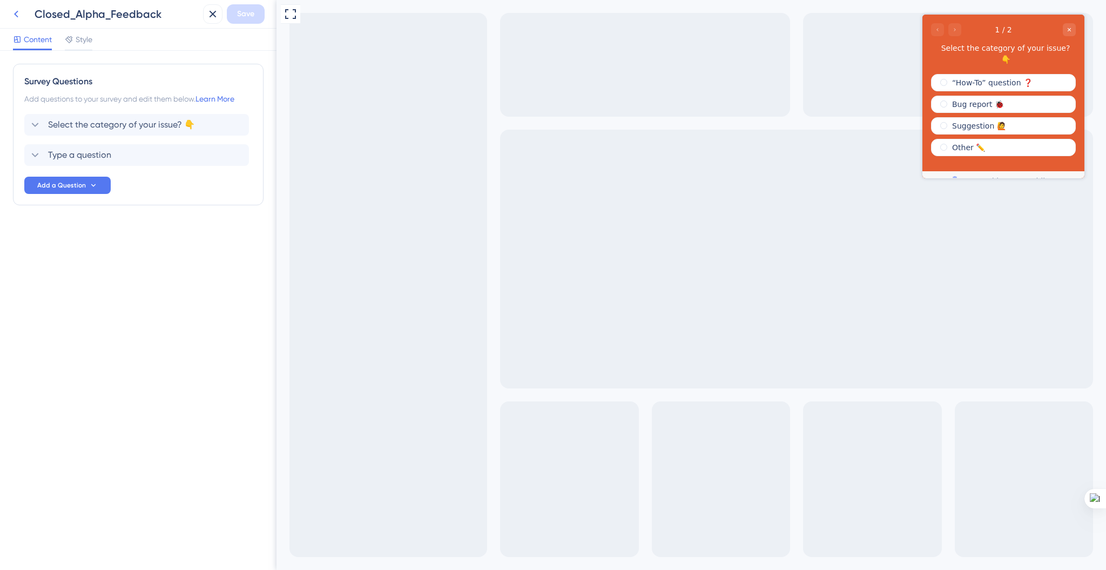
click at [17, 23] on button at bounding box center [15, 13] width 19 height 19
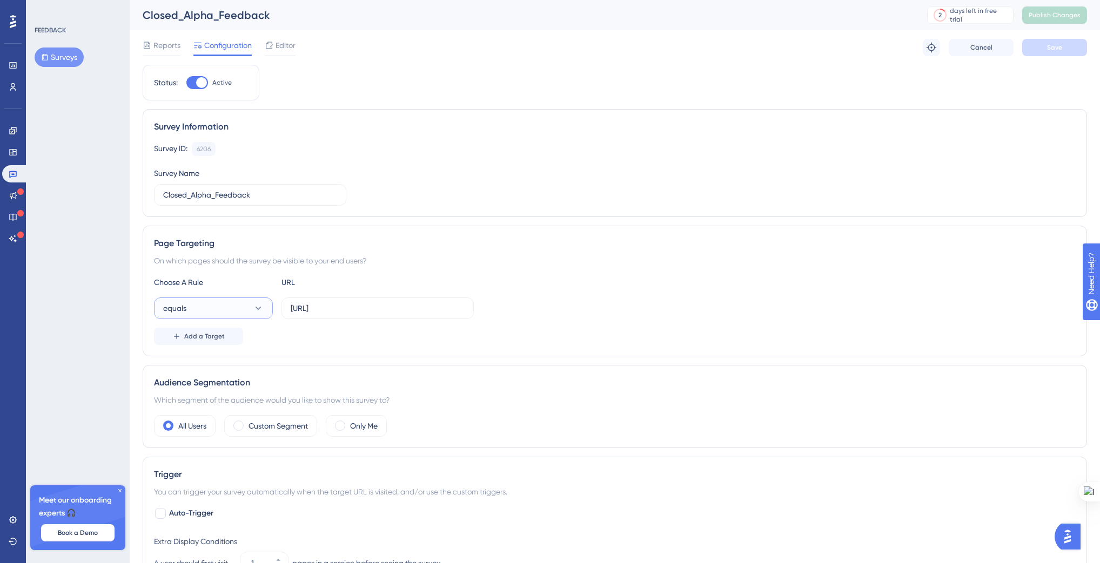
click at [252, 312] on button "equals" at bounding box center [213, 309] width 119 height 22
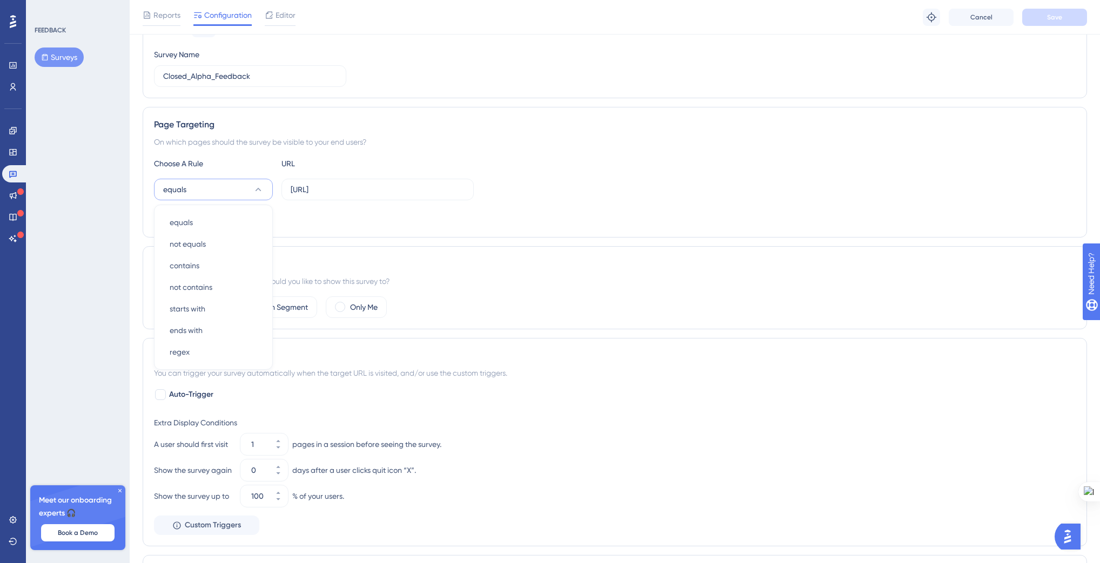
click at [346, 221] on div "Add a Target" at bounding box center [614, 217] width 921 height 17
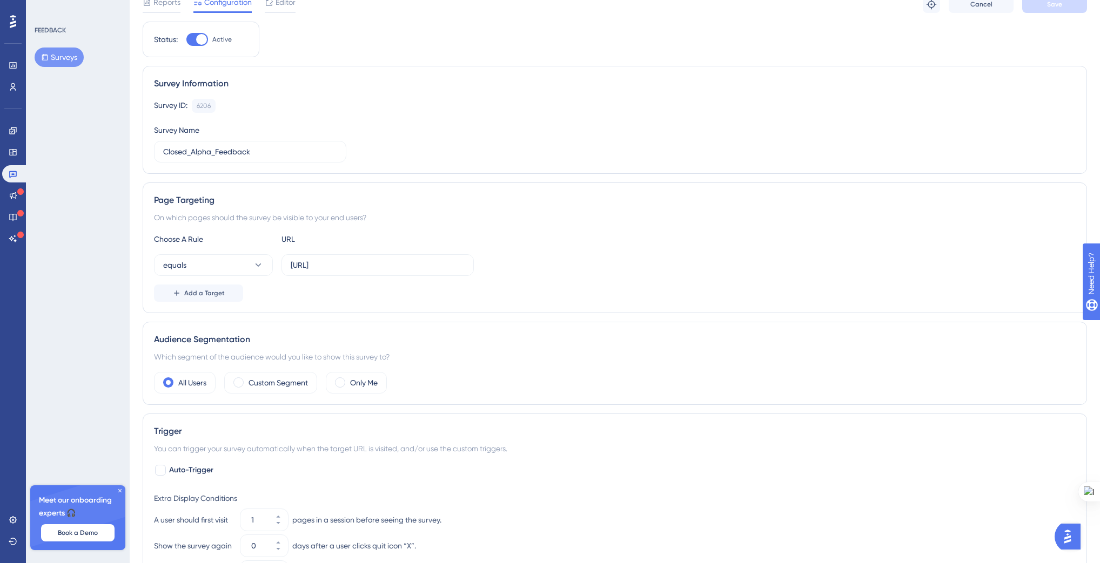
scroll to position [0, 0]
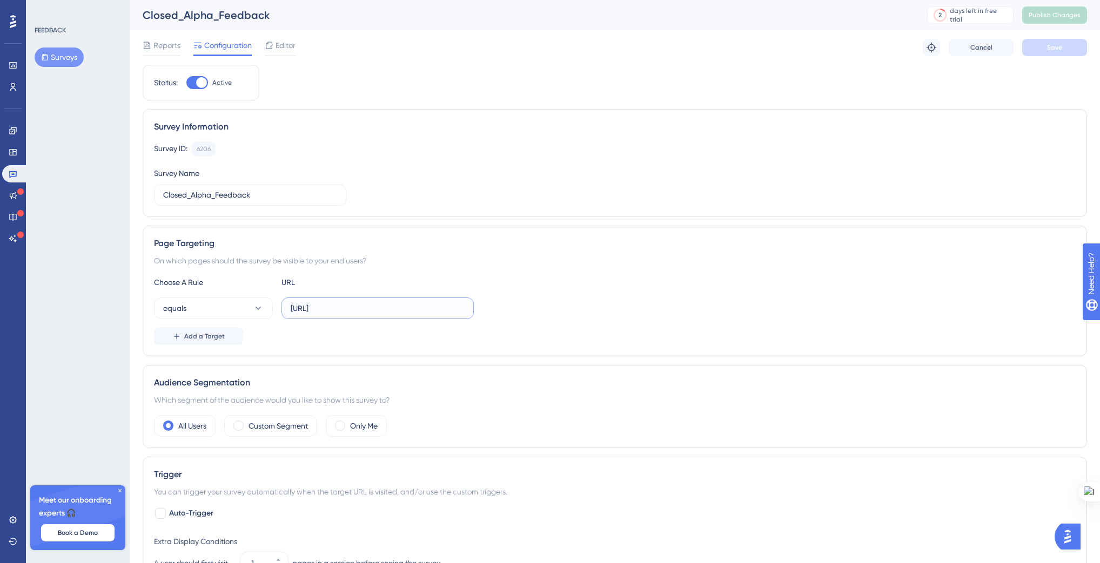
click at [309, 302] on input "[URL]" at bounding box center [378, 308] width 174 height 12
click at [318, 311] on input "[URL]" at bounding box center [378, 308] width 174 height 12
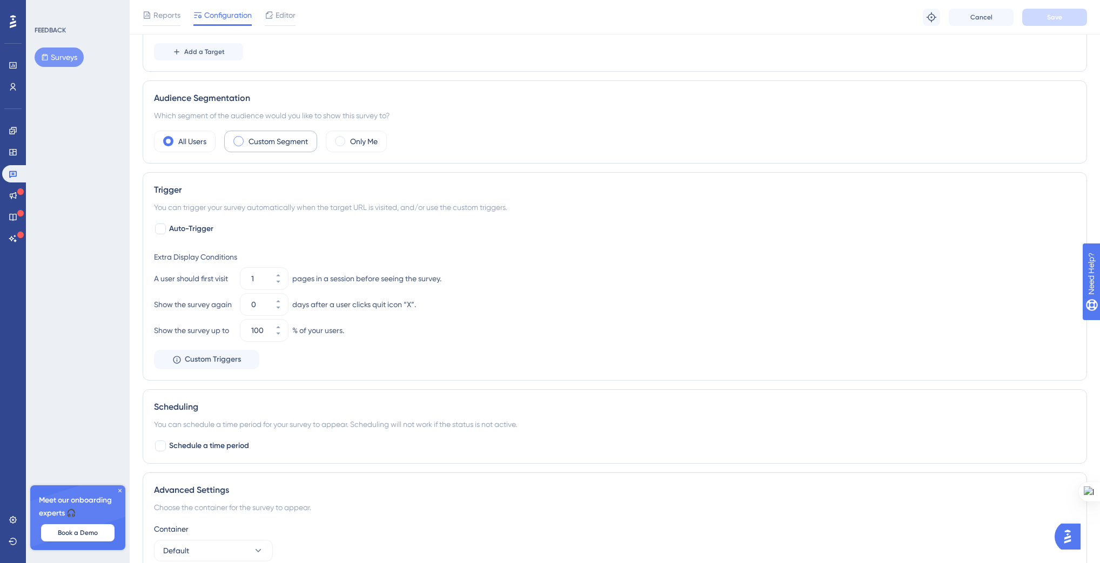
scroll to position [361, 0]
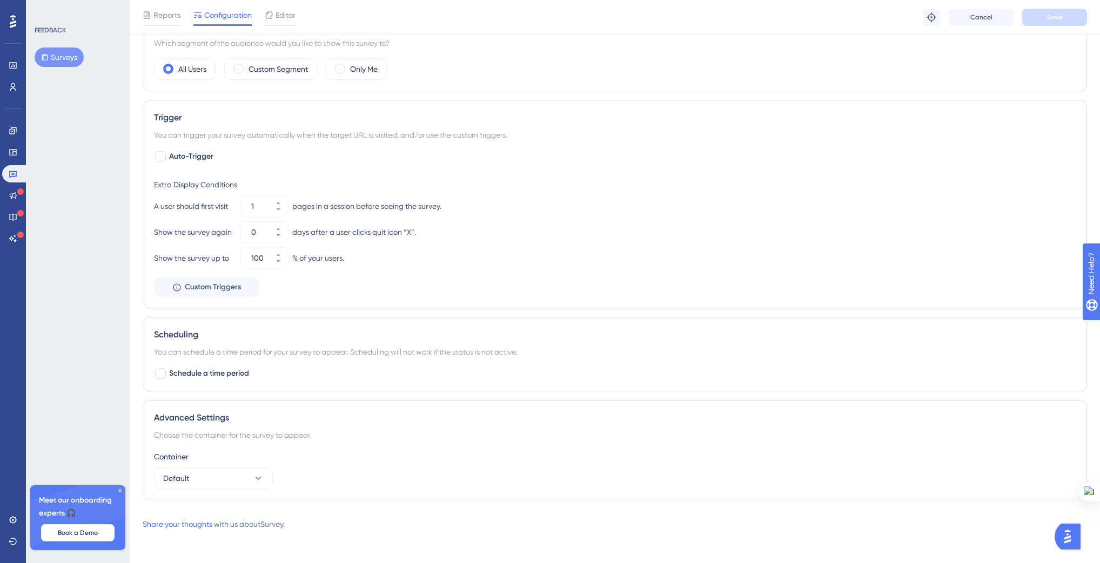
click at [223, 493] on div "Advanced Settings Choose the container for the survey to appear. Container Defa…" at bounding box center [615, 450] width 944 height 100
click at [217, 474] on button "Default" at bounding box center [213, 479] width 119 height 22
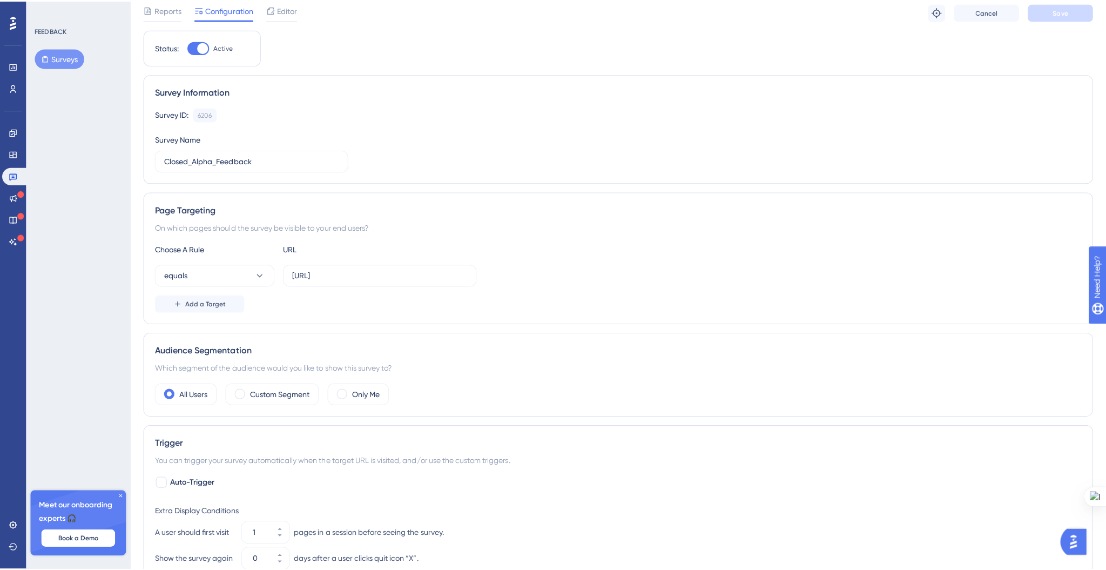
scroll to position [0, 0]
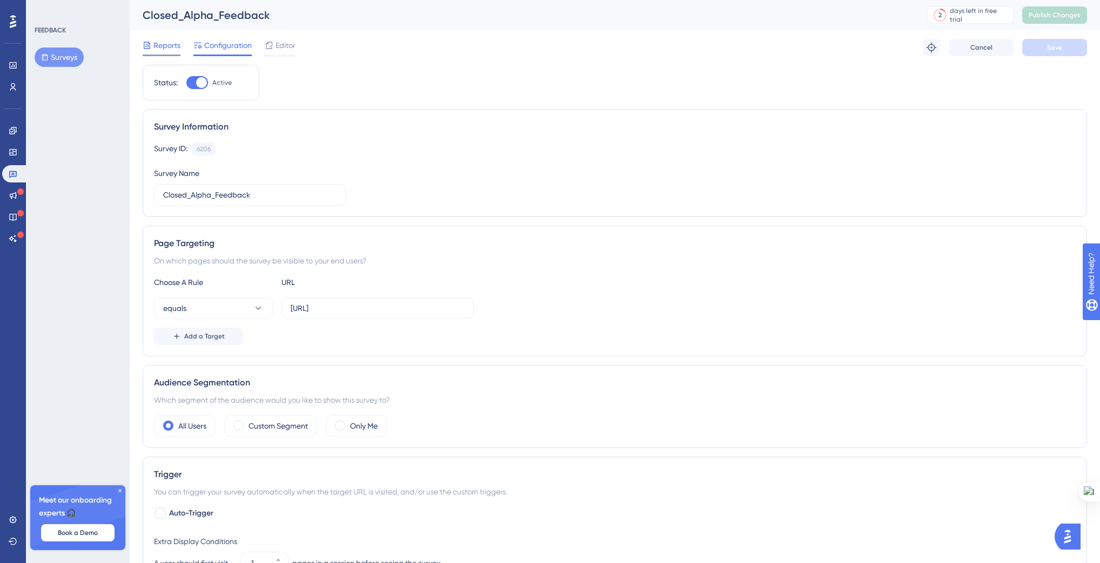
click at [172, 52] on div "Reports" at bounding box center [162, 47] width 38 height 17
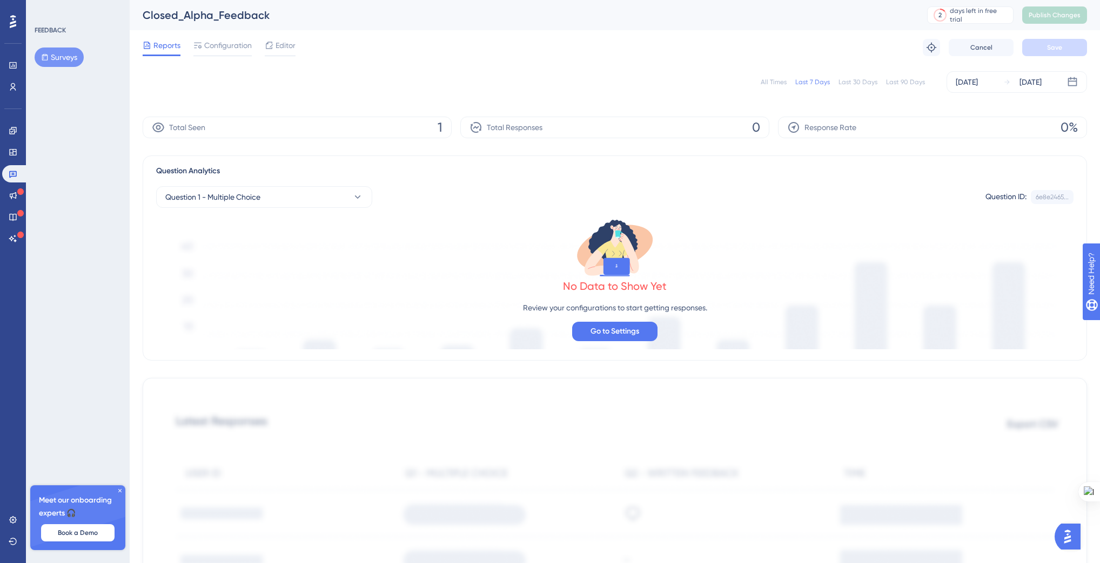
click at [190, 46] on div "Reports Configuration Editor" at bounding box center [219, 47] width 153 height 17
click at [198, 45] on icon at bounding box center [197, 45] width 9 height 9
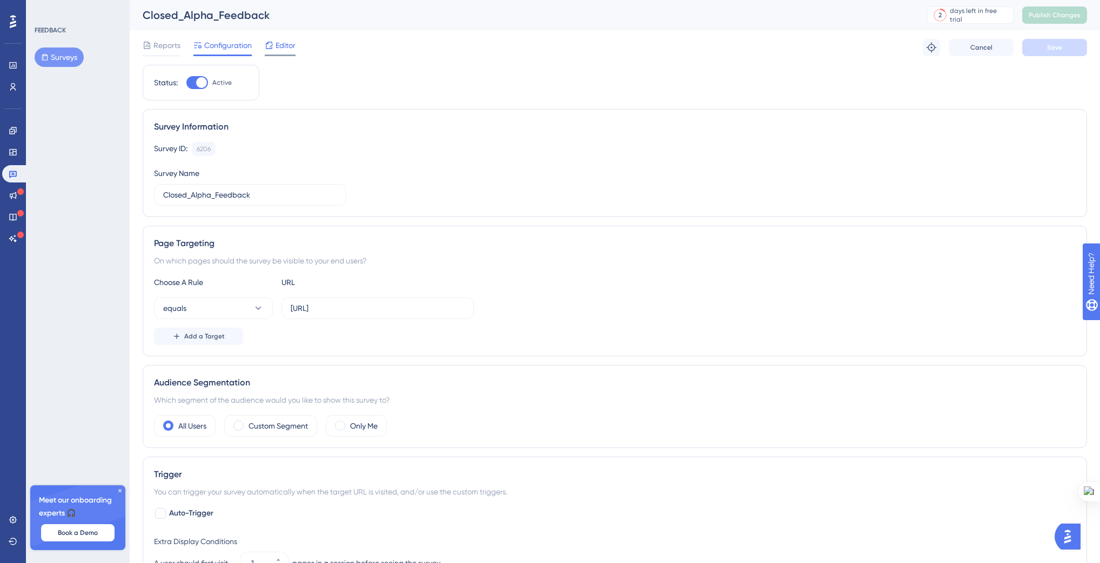
click at [271, 45] on icon at bounding box center [269, 45] width 9 height 9
